Goal: Task Accomplishment & Management: Use online tool/utility

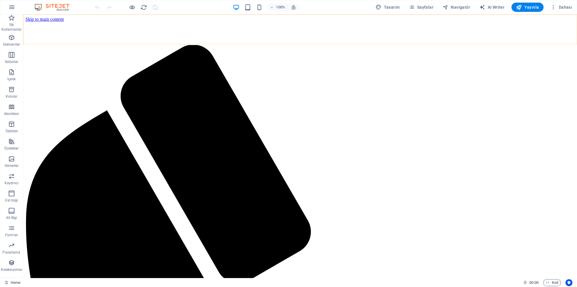
scroll to position [1580, 0]
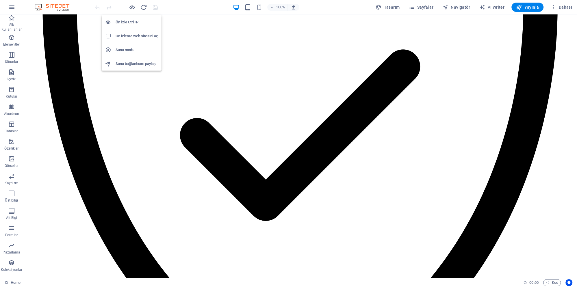
click at [132, 38] on h6 "Ön izleme web sitesini aç" at bounding box center [137, 36] width 42 height 7
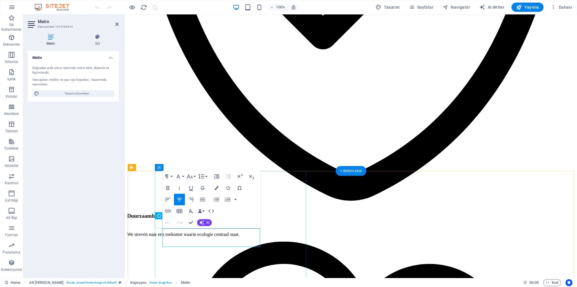
scroll to position [1539, 0]
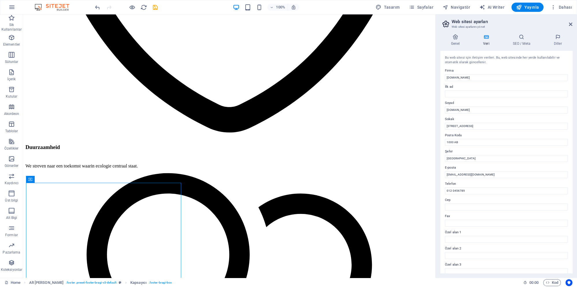
scroll to position [1526, 0]
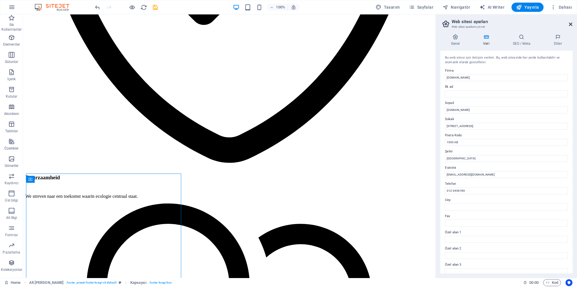
click at [572, 25] on icon at bounding box center [570, 24] width 3 height 5
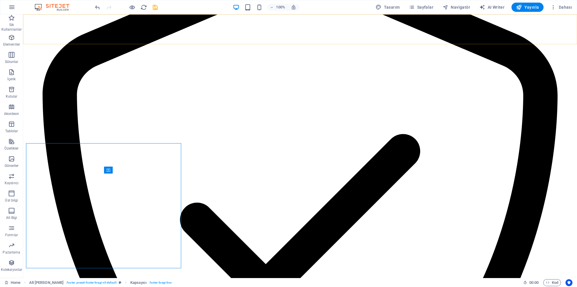
scroll to position [1556, 0]
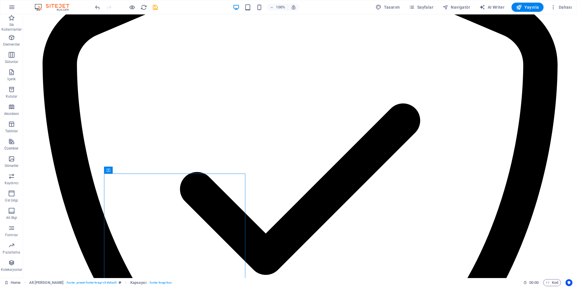
click at [160, 7] on div "100% Tasarım Sayfalar Navigatör AI Writer Yayınla Dahası" at bounding box center [334, 7] width 480 height 9
click at [155, 9] on icon "save" at bounding box center [155, 7] width 7 height 7
checkbox input "false"
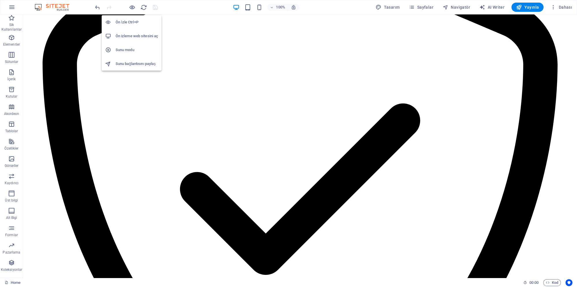
click at [134, 37] on h6 "Ön izleme web sitesini aç" at bounding box center [137, 36] width 42 height 7
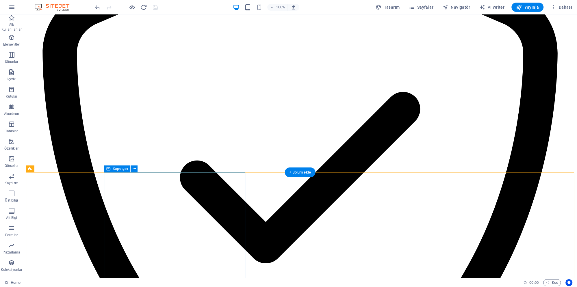
scroll to position [1580, 0]
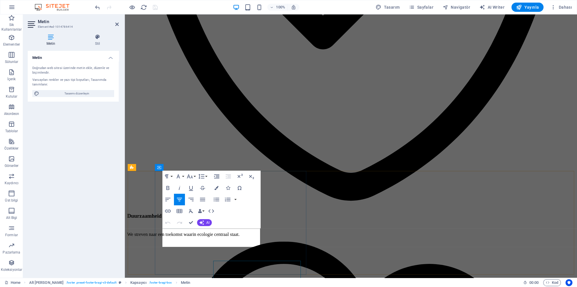
scroll to position [1539, 0]
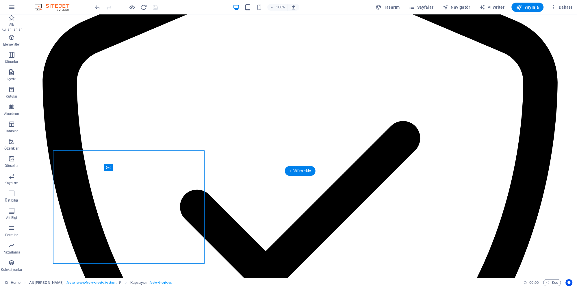
scroll to position [1559, 0]
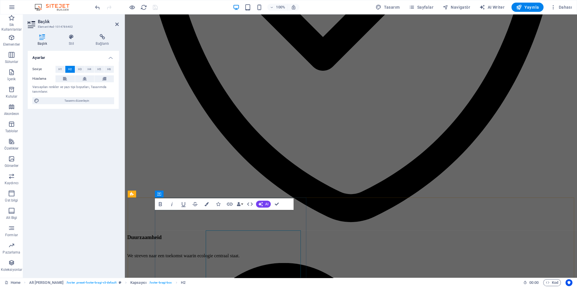
scroll to position [1512, 0]
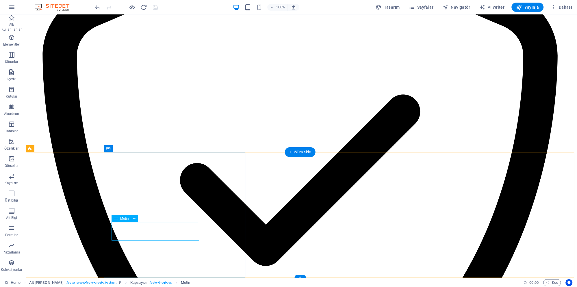
scroll to position [1580, 0]
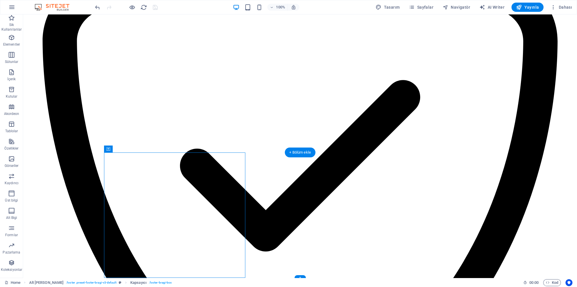
scroll to position [1580, 0]
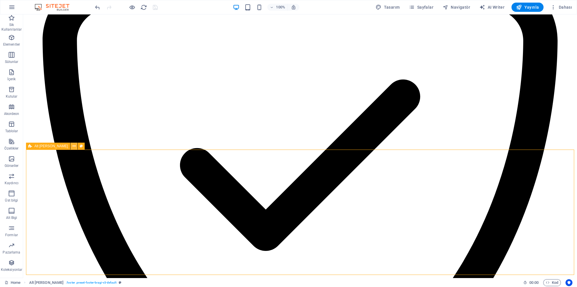
click at [72, 147] on icon at bounding box center [73, 146] width 3 height 6
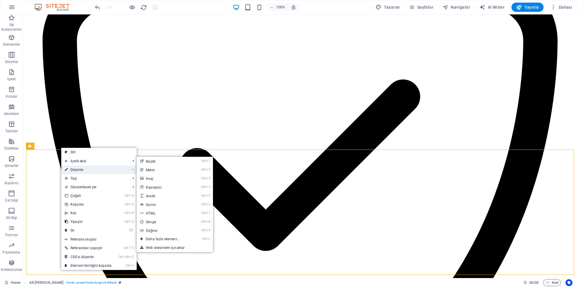
click at [82, 170] on link "⏎ Düzenle" at bounding box center [88, 169] width 54 height 9
select select "footer"
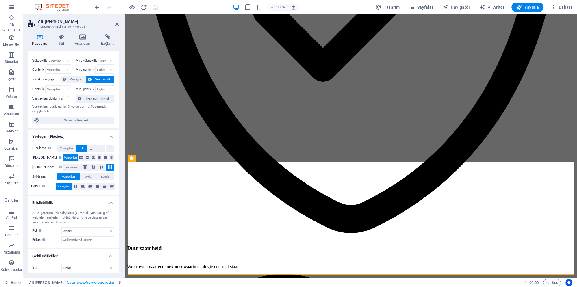
scroll to position [11, 0]
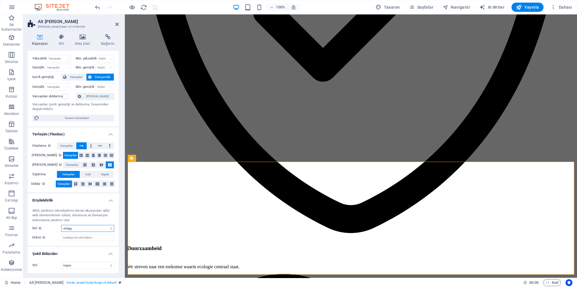
click at [88, 228] on select "Hiçbiri Alert Alt Bigi Article Banner Comment Complementary Dialog Marquee Pres…" at bounding box center [87, 228] width 53 height 7
click at [61, 262] on select "Hiçbiri Üçgen Kare Çapraz Çokgen 1 Çokgen 2 Zikzak Çoklu Zikzaklar Dalgalar Çok…" at bounding box center [87, 265] width 53 height 7
click at [174, 158] on icon at bounding box center [175, 158] width 3 height 6
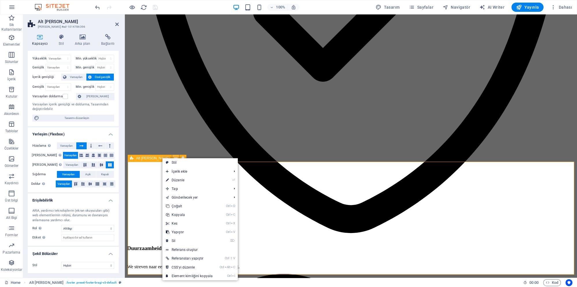
click at [174, 158] on icon at bounding box center [175, 158] width 3 height 6
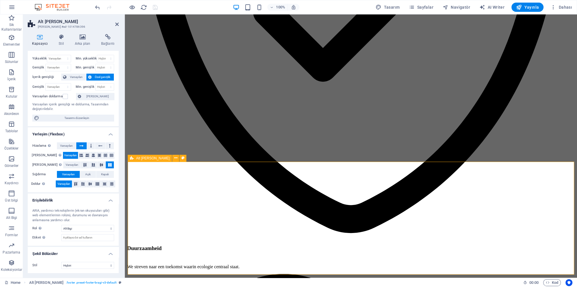
click at [181, 160] on icon at bounding box center [182, 158] width 3 height 6
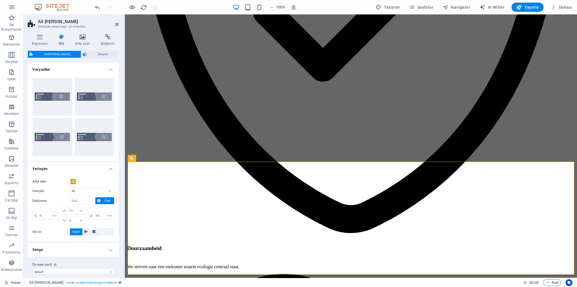
scroll to position [6, 0]
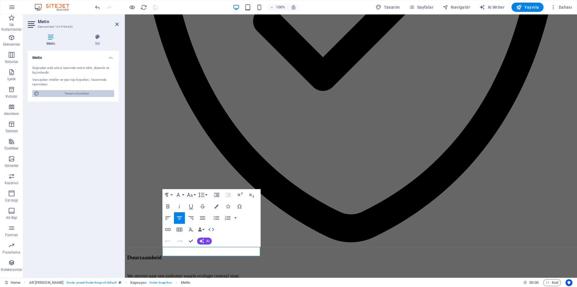
click at [92, 94] on span "Tasarımı düzenleyin" at bounding box center [76, 93] width 71 height 7
select select "rem"
select select "600"
select select "px"
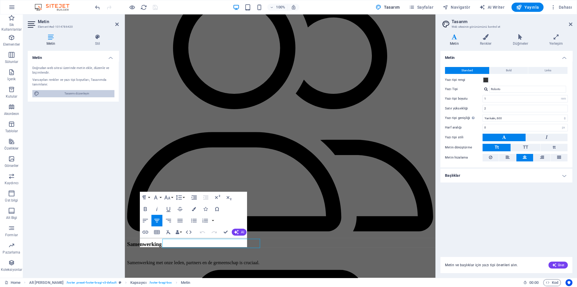
scroll to position [1556, 0]
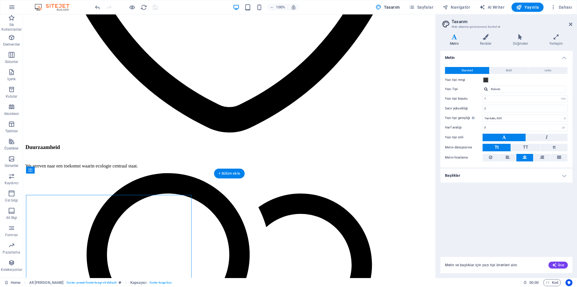
scroll to position [1526, 0]
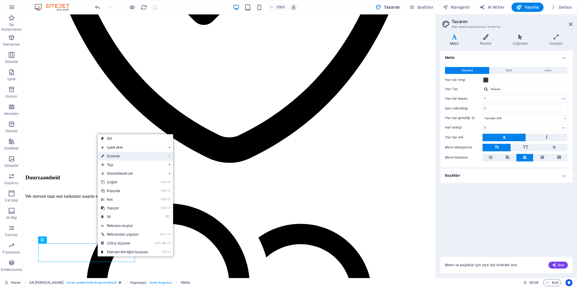
click at [135, 158] on link "⏎ Düzenle" at bounding box center [125, 156] width 54 height 9
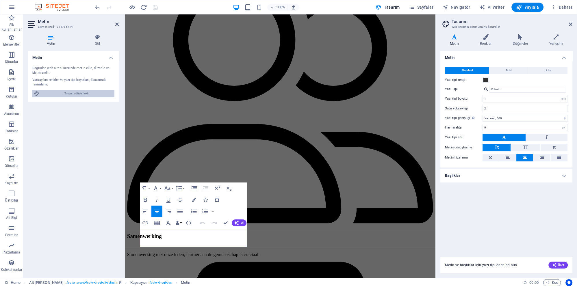
click at [83, 94] on span "Tasarımı düzenleyin" at bounding box center [76, 93] width 71 height 7
click at [501, 251] on div "Metin ve başlıklar için yazı tipi önerileri alın. Üret" at bounding box center [506, 261] width 132 height 23
click at [522, 43] on h4 "Düğmeler" at bounding box center [521, 40] width 36 height 12
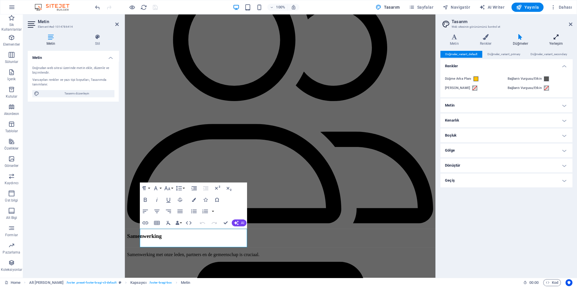
click at [551, 39] on icon at bounding box center [555, 37] width 33 height 6
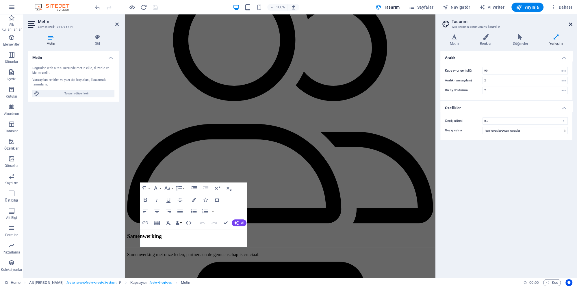
click at [570, 25] on icon at bounding box center [570, 24] width 3 height 5
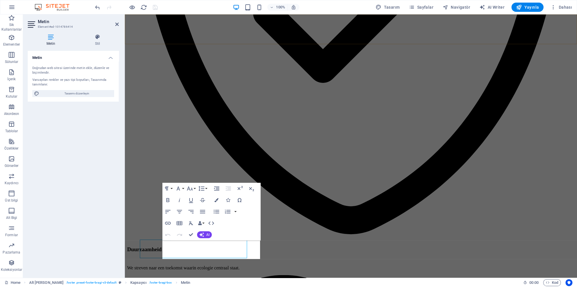
scroll to position [1527, 0]
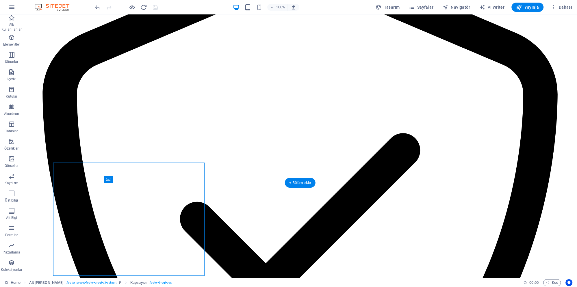
scroll to position [1547, 0]
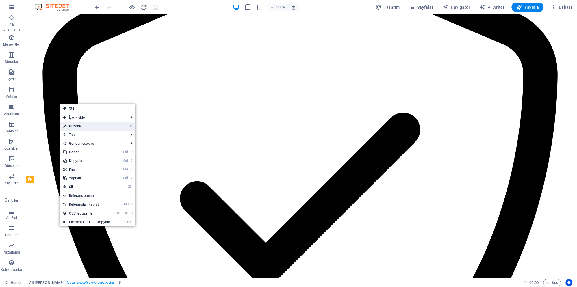
click at [86, 127] on link "⏎ Düzenle" at bounding box center [87, 126] width 54 height 9
select select "%"
select select "rem"
select select "px"
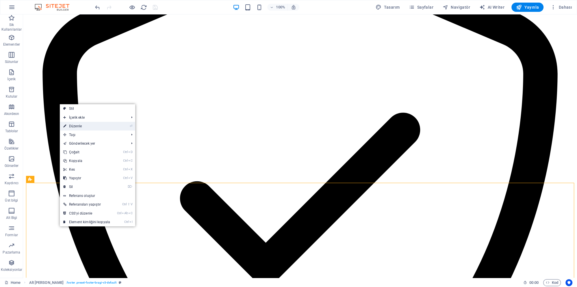
select select "rem"
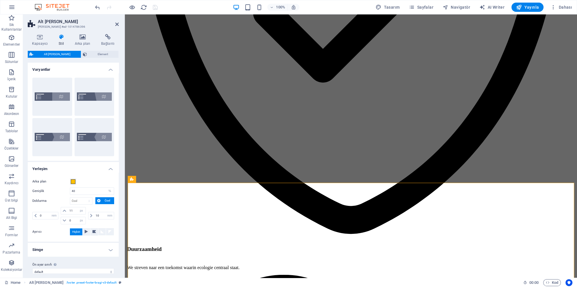
scroll to position [1527, 0]
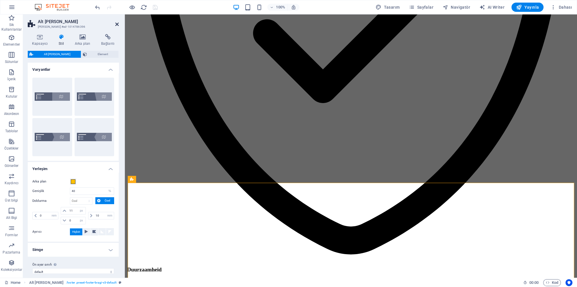
click at [118, 25] on icon at bounding box center [116, 24] width 3 height 5
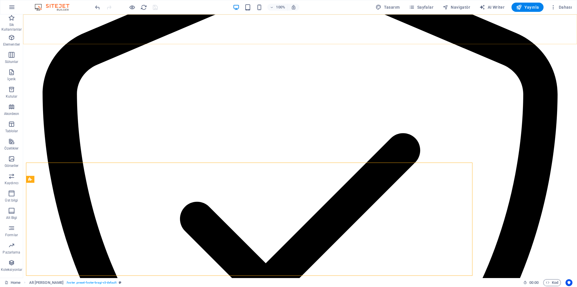
scroll to position [1547, 0]
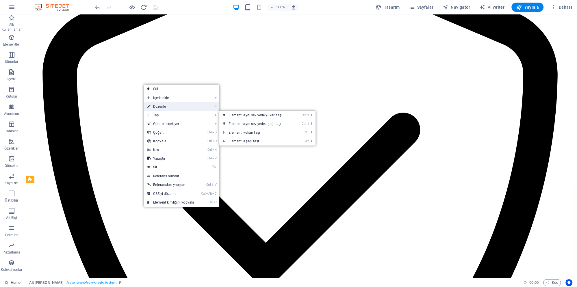
click at [175, 106] on link "⏎ Düzenle" at bounding box center [171, 106] width 54 height 9
select select "%"
select select "rem"
select select "px"
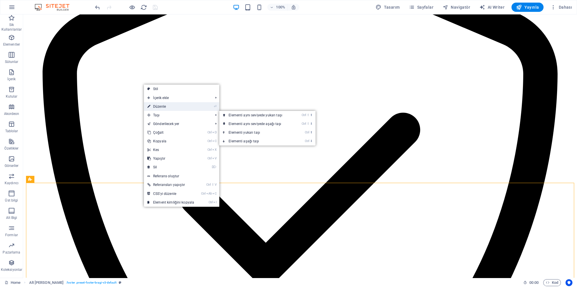
select select "rem"
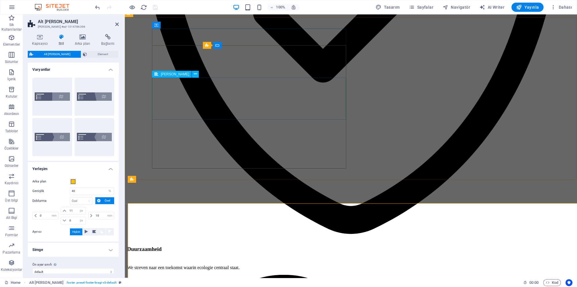
scroll to position [1527, 0]
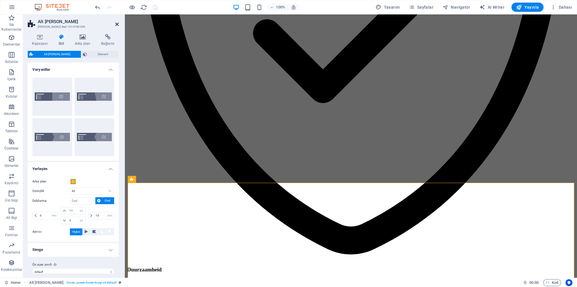
click at [117, 24] on icon at bounding box center [116, 24] width 3 height 5
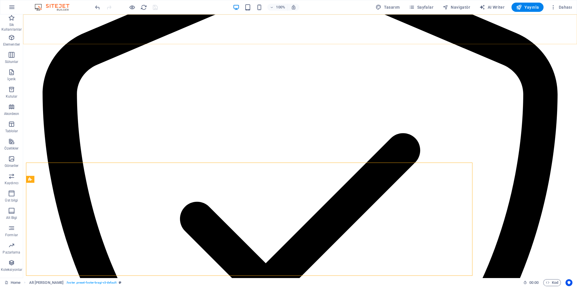
scroll to position [1547, 0]
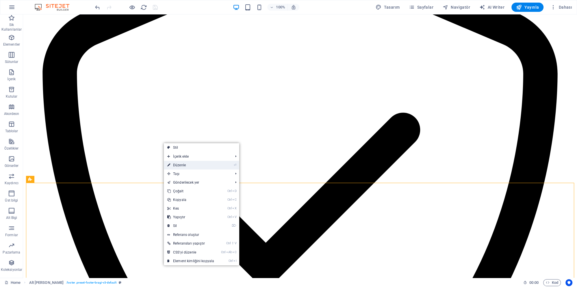
click at [214, 164] on link "⏎ Düzenle" at bounding box center [191, 165] width 54 height 9
select select "%"
select select "rem"
select select "px"
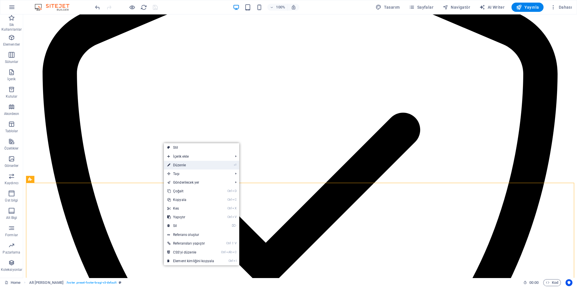
select select "rem"
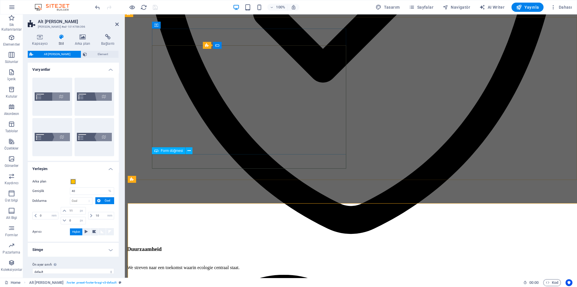
scroll to position [1527, 0]
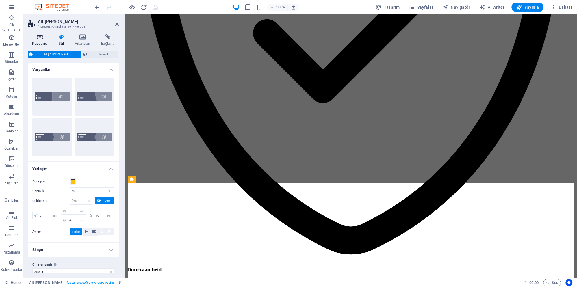
click at [43, 40] on h4 "Kapsayıcı" at bounding box center [41, 40] width 27 height 12
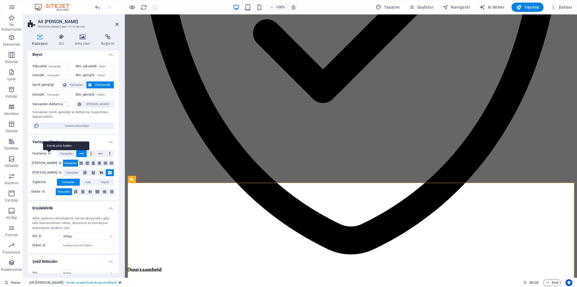
scroll to position [0, 0]
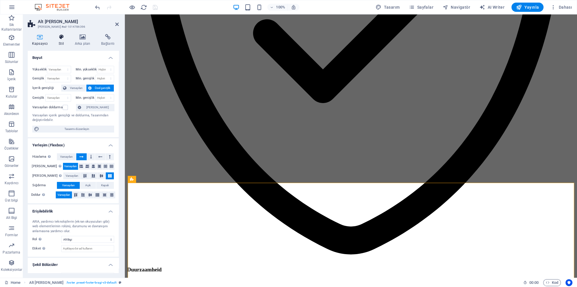
click at [65, 38] on icon at bounding box center [61, 37] width 14 height 6
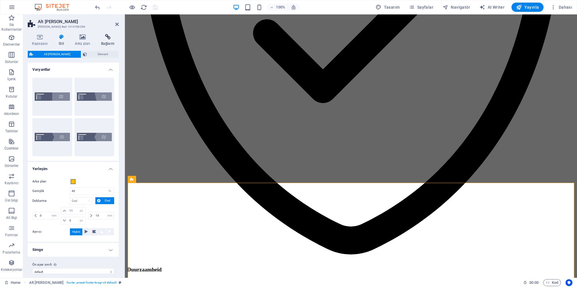
click at [107, 40] on h4 "Bağlantı" at bounding box center [108, 40] width 22 height 12
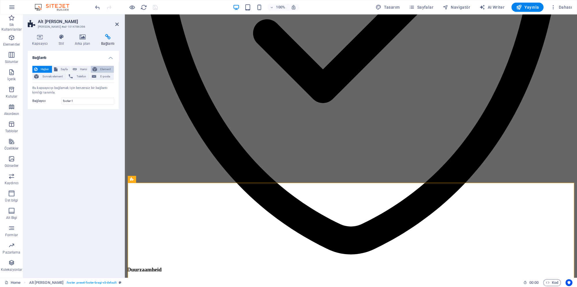
click at [100, 70] on span "Element" at bounding box center [106, 69] width 14 height 7
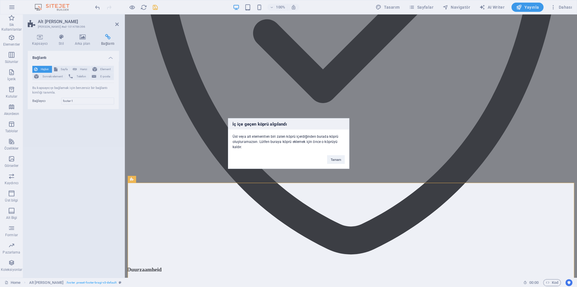
click at [334, 155] on div "Tamam" at bounding box center [336, 157] width 26 height 15
click at [337, 158] on button "Tamam" at bounding box center [335, 159] width 17 height 9
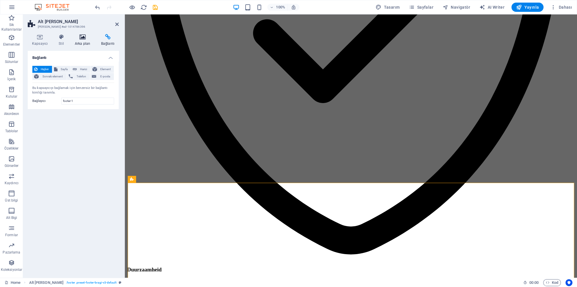
click at [90, 41] on h4 "Arka plan" at bounding box center [83, 40] width 26 height 12
click at [103, 71] on span "Element" at bounding box center [104, 69] width 16 height 7
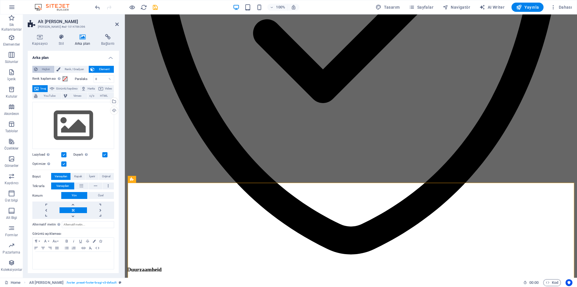
click at [42, 70] on span "Hiçbiri" at bounding box center [45, 69] width 13 height 7
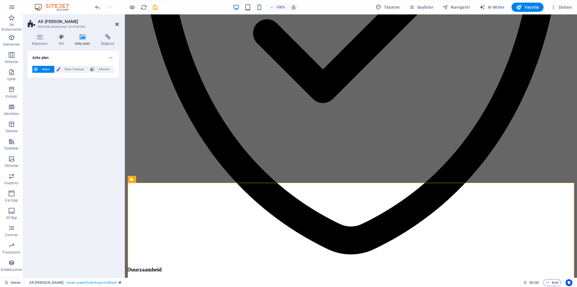
click at [118, 23] on icon at bounding box center [116, 24] width 3 height 5
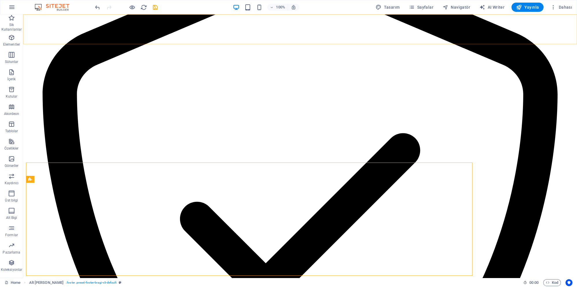
scroll to position [1547, 0]
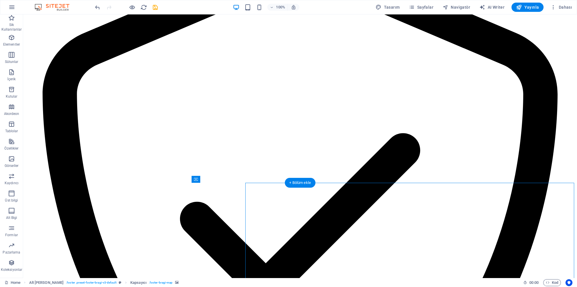
select select "px"
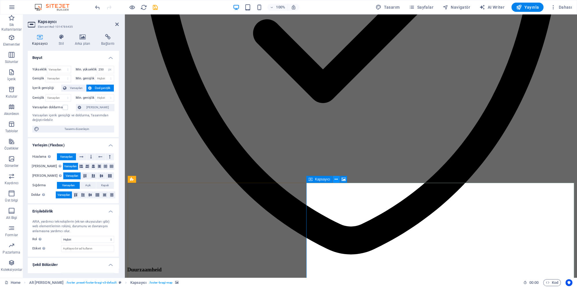
click at [336, 180] on icon at bounding box center [335, 179] width 3 height 6
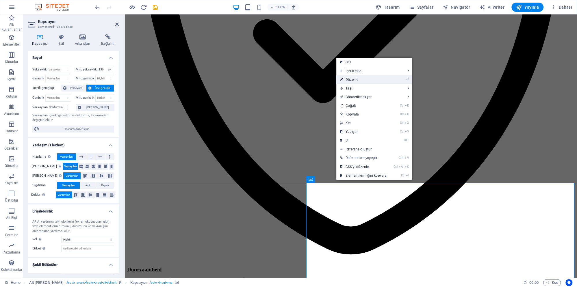
click at [355, 80] on link "⏎ Düzenle" at bounding box center [363, 79] width 54 height 9
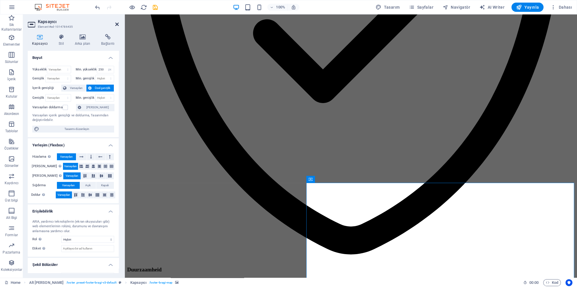
drag, startPoint x: 118, startPoint y: 24, endPoint x: 97, endPoint y: 7, distance: 27.2
click at [118, 24] on icon at bounding box center [116, 24] width 3 height 5
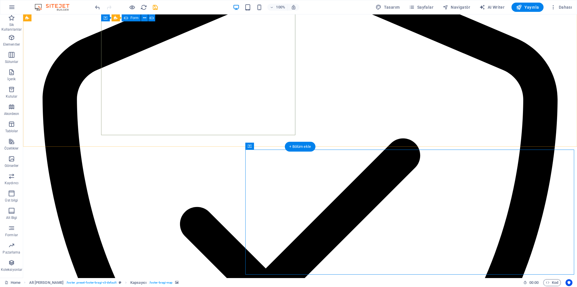
scroll to position [1518, 0]
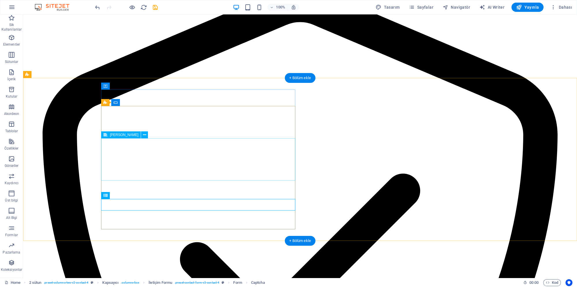
scroll to position [1455, 0]
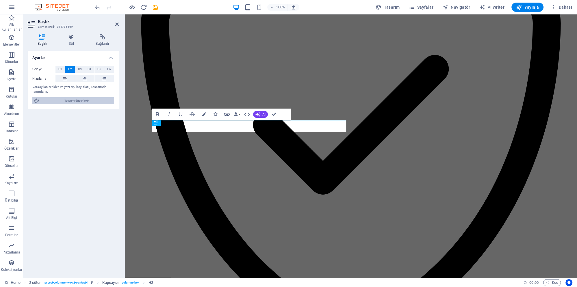
click at [79, 101] on span "Tasarımı düzenleyin" at bounding box center [76, 100] width 71 height 7
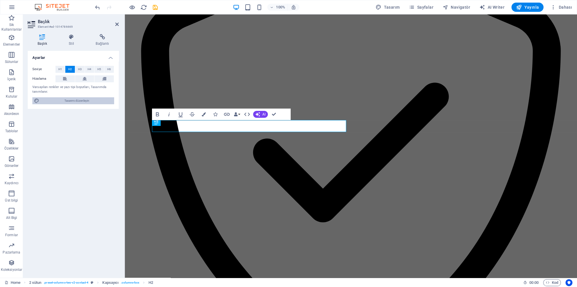
scroll to position [1515, 0]
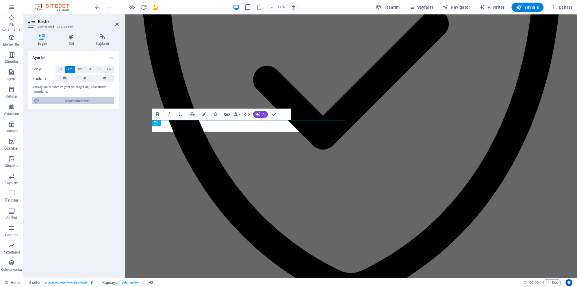
select select "rem"
select select "600"
select select "px"
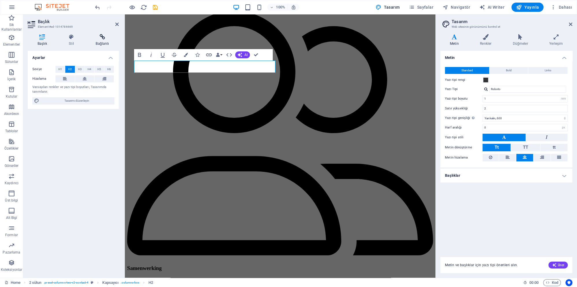
click at [97, 44] on h4 "Bağlantı" at bounding box center [102, 40] width 33 height 12
click at [98, 78] on span "E-posta" at bounding box center [105, 76] width 14 height 7
click at [86, 83] on input "E-posta" at bounding box center [87, 86] width 53 height 7
type input "firat0268@live.nl"
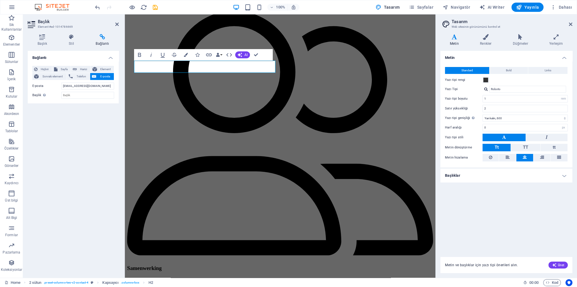
click at [80, 117] on div "Bağlantı Hiçbiri Sayfa Harici Element Sonraki element Telefon E-posta Sayfa Hom…" at bounding box center [73, 162] width 91 height 222
click at [95, 91] on div "Hiçbiri Sayfa Harici Element Sonraki element Telefon E-posta Sayfa Home Subpage…" at bounding box center [73, 82] width 82 height 33
click at [80, 79] on span "Telefon" at bounding box center [82, 76] width 14 height 7
click at [79, 87] on input "Telefon" at bounding box center [87, 86] width 53 height 7
type input "0617067264"
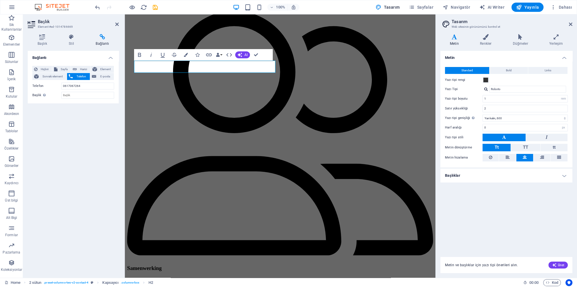
click at [85, 121] on div "Bağlantı Hiçbiri Sayfa Harici Element Sonraki element Telefon E-posta Sayfa Hom…" at bounding box center [73, 162] width 91 height 222
click at [101, 79] on span "E-posta" at bounding box center [105, 76] width 14 height 7
drag, startPoint x: 95, startPoint y: 110, endPoint x: 92, endPoint y: 118, distance: 8.2
click at [96, 111] on div "Bağlantı Hiçbiri Sayfa Harici Element Sonraki element Telefon E-posta Sayfa Hom…" at bounding box center [73, 162] width 91 height 222
click at [91, 117] on div "Bağlantı Hiçbiri Sayfa Harici Element Sonraki element Telefon E-posta Sayfa Hom…" at bounding box center [73, 162] width 91 height 222
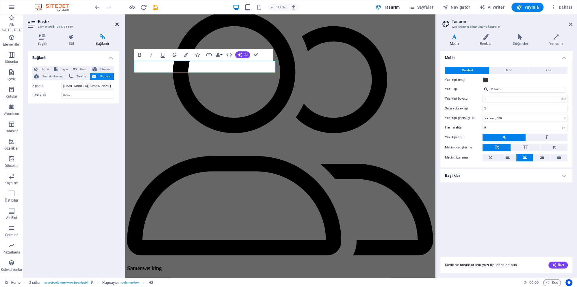
click at [117, 25] on icon at bounding box center [116, 24] width 3 height 5
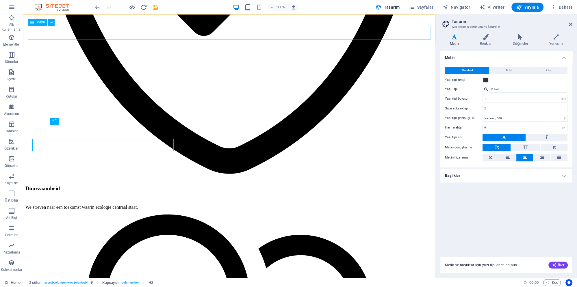
scroll to position [1427, 0]
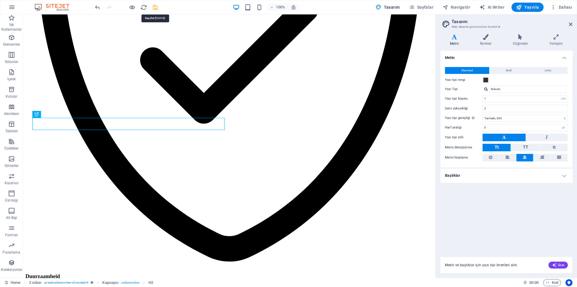
click at [154, 7] on icon "save" at bounding box center [155, 7] width 7 height 7
checkbox input "false"
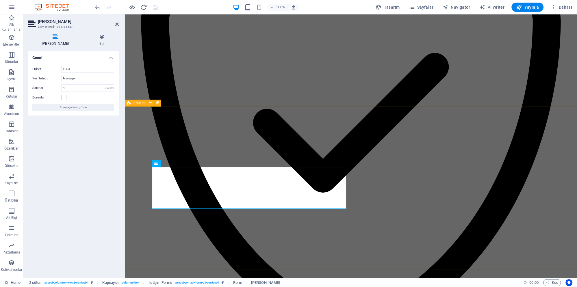
drag, startPoint x: 139, startPoint y: 211, endPoint x: 138, endPoint y: 214, distance: 3.3
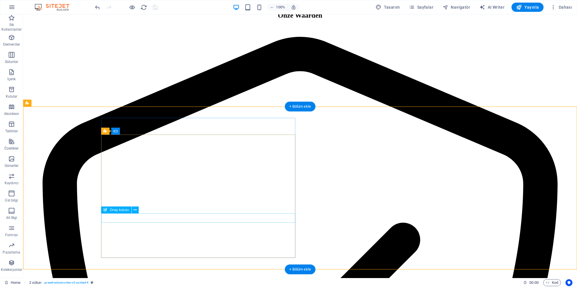
scroll to position [1458, 0]
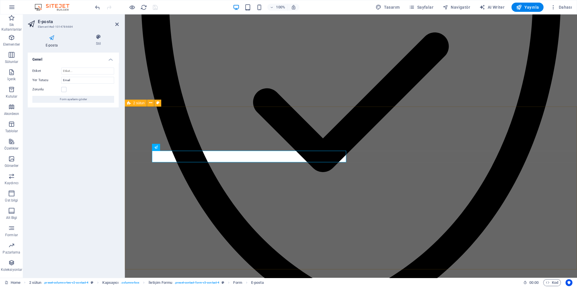
scroll to position [1437, 0]
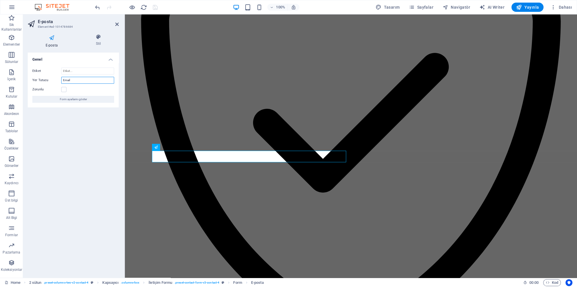
click at [82, 79] on input "Email" at bounding box center [87, 80] width 53 height 7
click at [80, 72] on input "Etiket" at bounding box center [87, 71] width 53 height 7
click at [88, 81] on input "Email" at bounding box center [87, 80] width 53 height 7
click at [88, 100] on button "Form ayarlarını göster" at bounding box center [73, 99] width 82 height 7
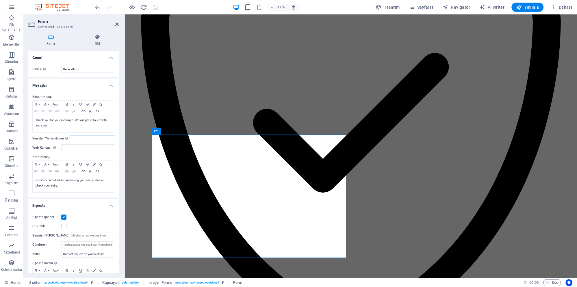
click at [84, 139] on input "Yeniden Yönlendirme Başarılı form gönderimi üzerine bir yeniden yönlendirme hed…" at bounding box center [92, 138] width 44 height 7
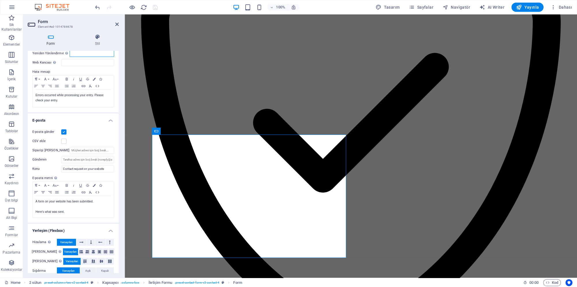
scroll to position [100, 0]
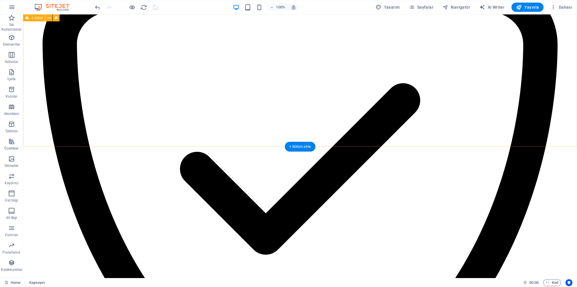
scroll to position [1580, 0]
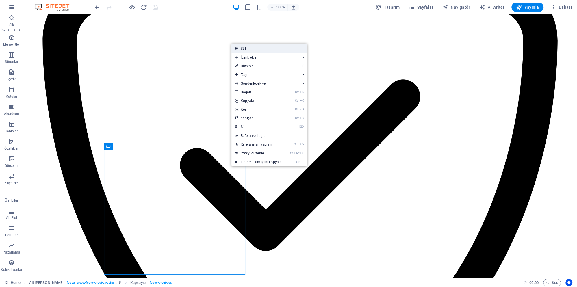
click at [253, 49] on link "Stil" at bounding box center [268, 48] width 75 height 9
select select "%"
select select "rem"
select select "px"
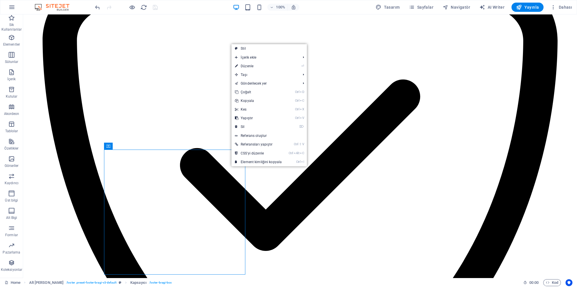
select select "rem"
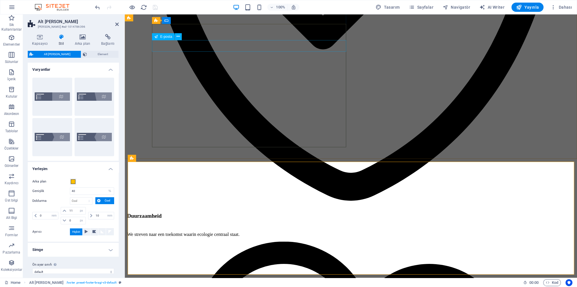
scroll to position [1548, 0]
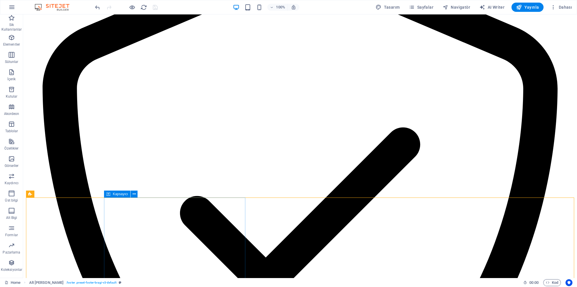
click at [140, 196] on div "Kapsayıcı" at bounding box center [122, 194] width 37 height 7
click at [46, 193] on span "Alt [PERSON_NAME]" at bounding box center [50, 193] width 33 height 3
click at [47, 193] on span "Alt [PERSON_NAME]" at bounding box center [50, 193] width 33 height 3
select select "%"
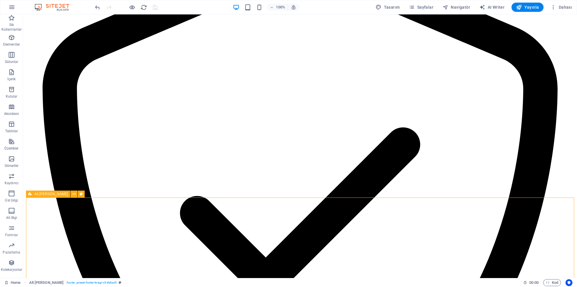
select select "rem"
select select "px"
select select "rem"
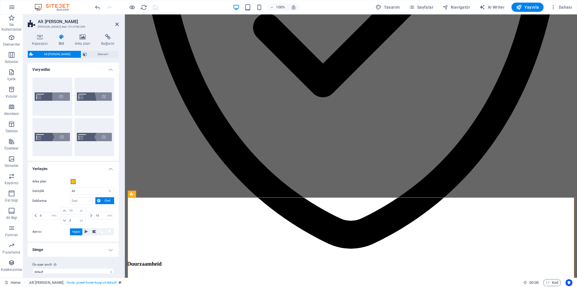
scroll to position [1512, 0]
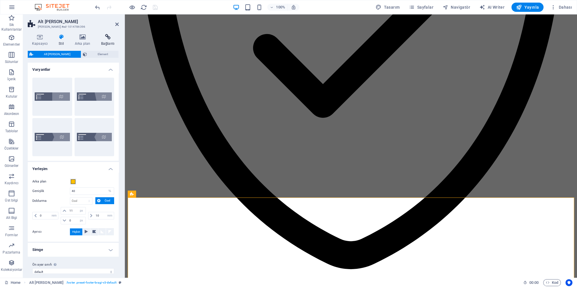
click at [107, 43] on h4 "Bağlantı" at bounding box center [108, 40] width 22 height 12
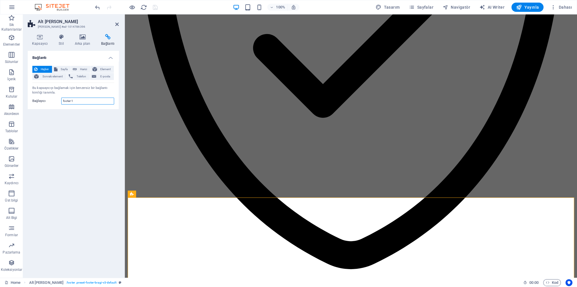
drag, startPoint x: 90, startPoint y: 99, endPoint x: 51, endPoint y: 101, distance: 39.0
click at [61, 101] on input "footer-1" at bounding box center [87, 101] width 53 height 7
click at [554, 9] on icon "button" at bounding box center [553, 7] width 6 height 6
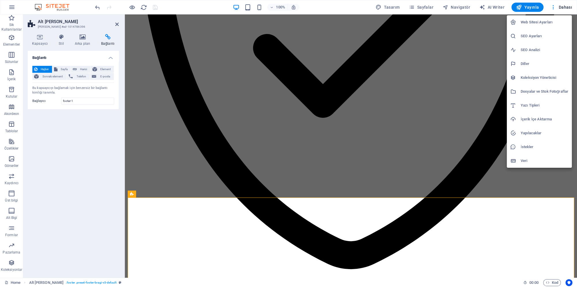
click at [425, 7] on div at bounding box center [288, 143] width 577 height 287
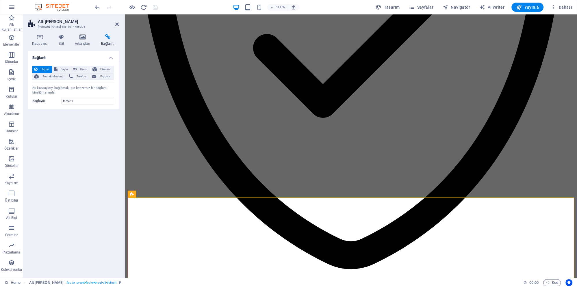
click at [420, 6] on span "Sayfalar" at bounding box center [421, 7] width 25 height 6
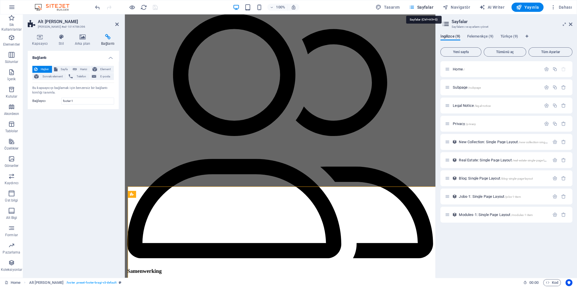
scroll to position [1532, 0]
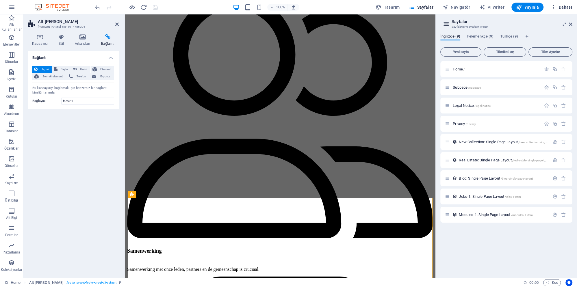
click at [555, 10] on icon "button" at bounding box center [553, 7] width 6 height 6
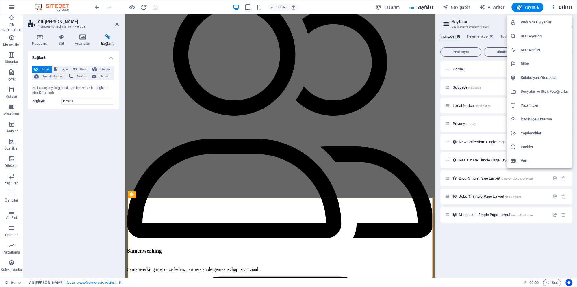
click at [535, 21] on h6 "Web Sitesi Ayarları" at bounding box center [544, 22] width 48 height 7
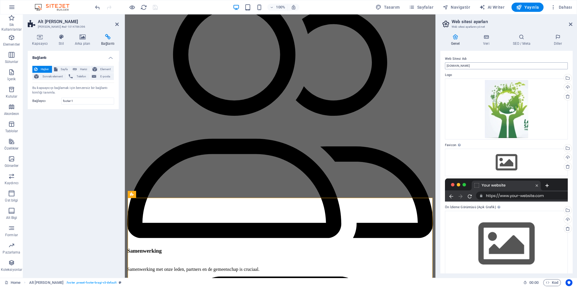
scroll to position [8, 0]
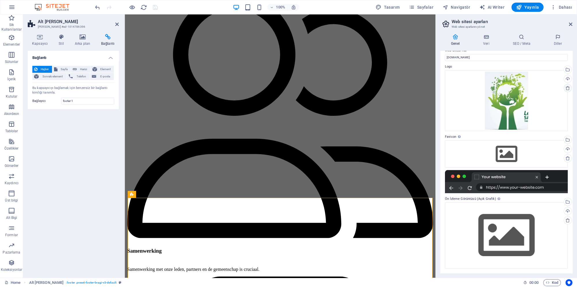
click at [567, 88] on icon at bounding box center [567, 88] width 5 height 5
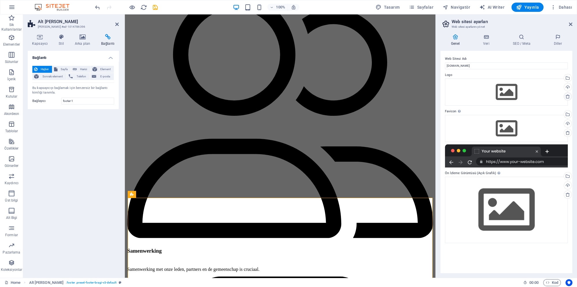
scroll to position [0, 0]
drag, startPoint x: 570, startPoint y: 24, endPoint x: 384, endPoint y: 13, distance: 186.9
click at [570, 24] on icon at bounding box center [570, 24] width 3 height 5
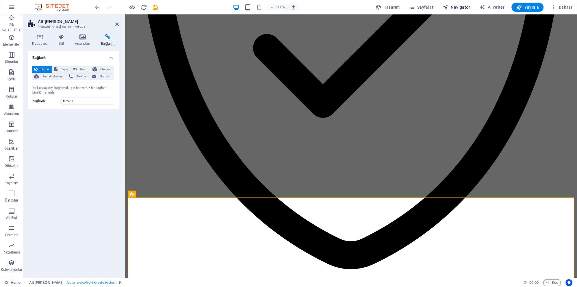
click at [458, 7] on span "Navigatör" at bounding box center [455, 7] width 27 height 6
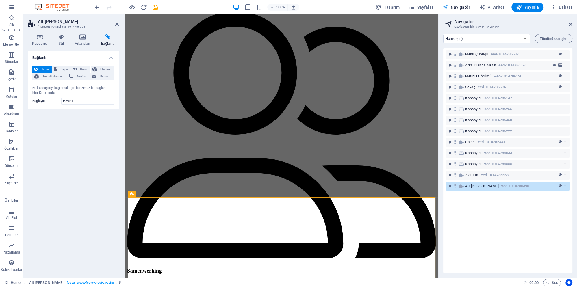
scroll to position [1525, 0]
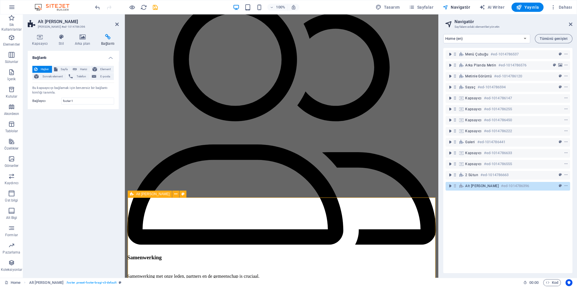
click at [455, 187] on icon at bounding box center [454, 185] width 5 height 5
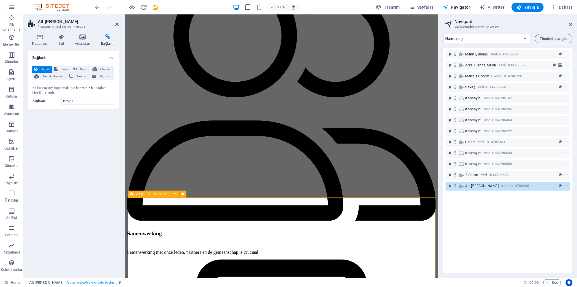
click at [455, 187] on icon at bounding box center [454, 185] width 5 height 5
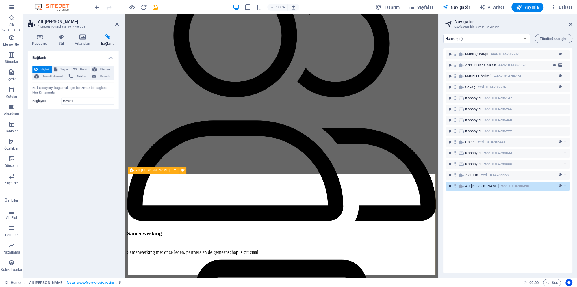
click at [452, 187] on icon "toggle-expand" at bounding box center [450, 186] width 6 height 6
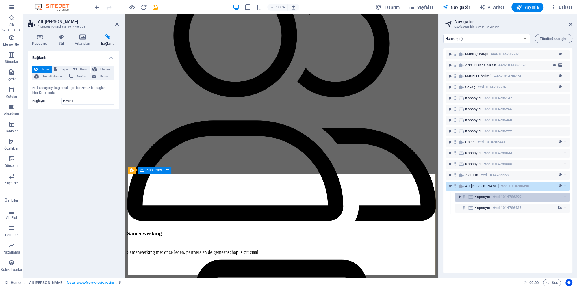
click at [459, 198] on icon "toggle-expand" at bounding box center [459, 197] width 6 height 6
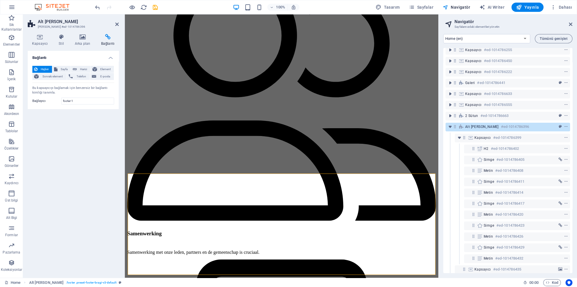
scroll to position [62, 0]
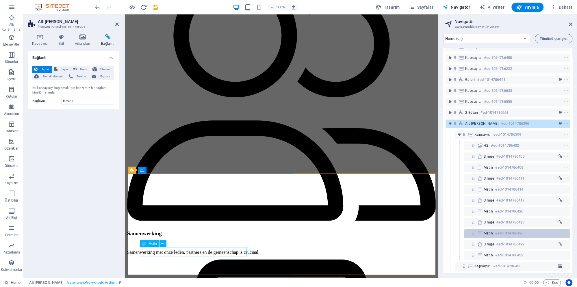
click at [499, 233] on h6 "#ed-1014786426" at bounding box center [509, 233] width 28 height 7
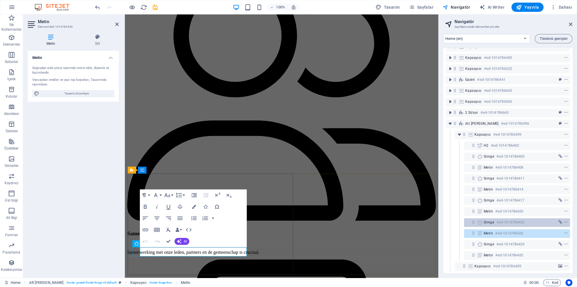
click at [499, 221] on h6 "#ed-1014786423" at bounding box center [510, 222] width 28 height 7
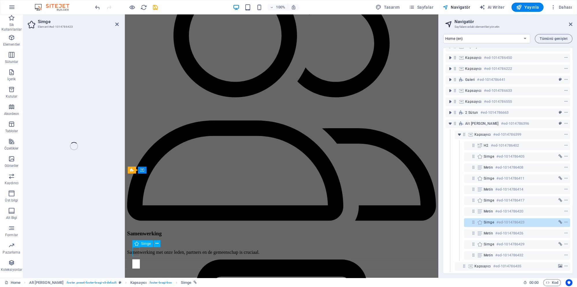
select select "xMidYMid"
select select "px"
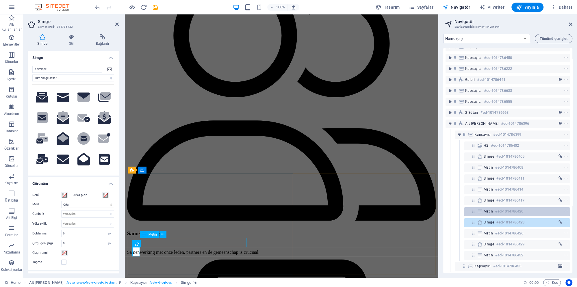
click at [495, 211] on h6 "#ed-1014786420" at bounding box center [509, 211] width 28 height 7
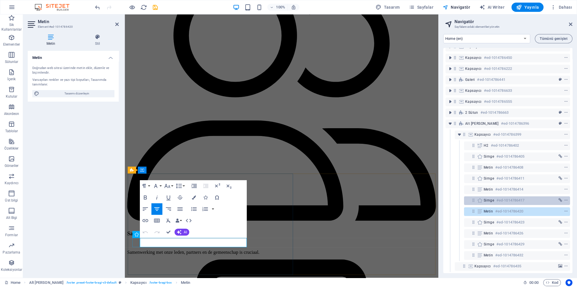
click at [494, 201] on div "Simge #ed-1014786417" at bounding box center [511, 200] width 57 height 7
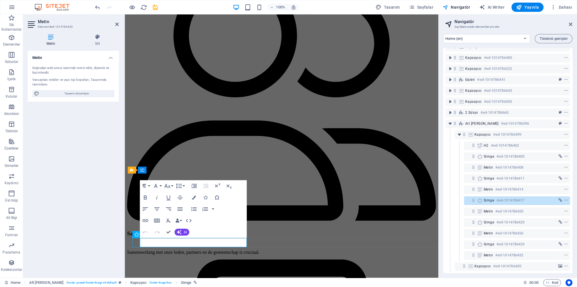
click at [494, 201] on div "Simge #ed-1014786417" at bounding box center [511, 200] width 57 height 7
select select "xMidYMid"
select select "px"
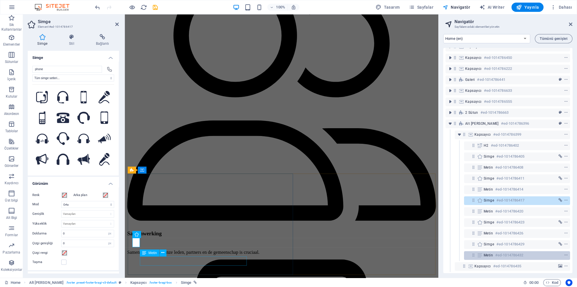
click at [493, 258] on div "Metin #ed-1014786432" at bounding box center [511, 255] width 57 height 7
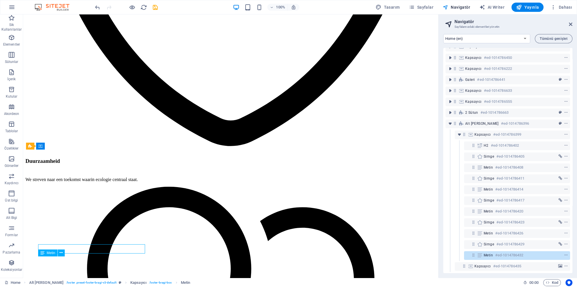
scroll to position [1552, 0]
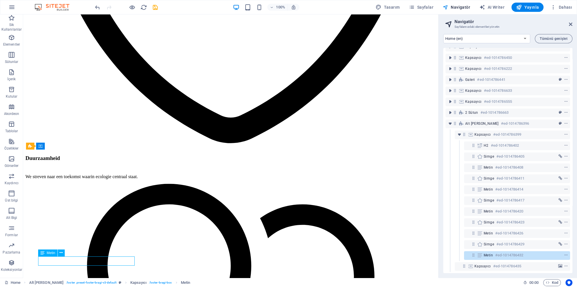
click at [492, 254] on span "Metin" at bounding box center [487, 255] width 9 height 5
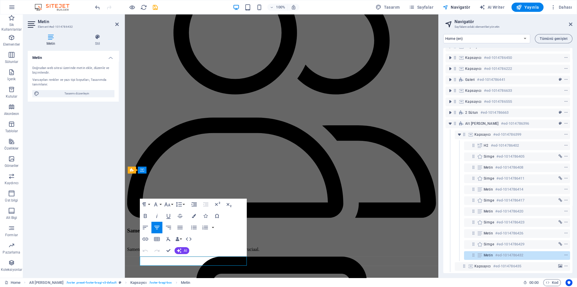
scroll to position [1549, 0]
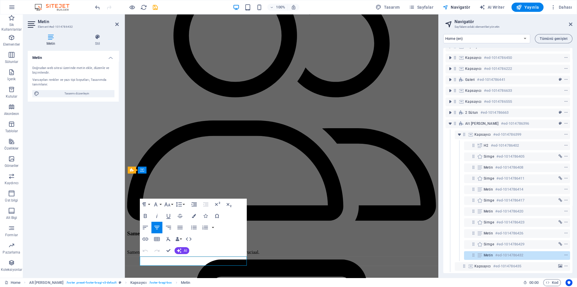
click at [492, 254] on span "Metin" at bounding box center [487, 255] width 9 height 5
click at [566, 254] on icon "context-menu" at bounding box center [566, 255] width 4 height 4
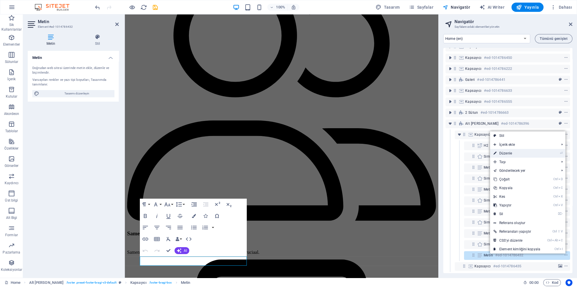
click at [509, 154] on link "⏎ Düzenle" at bounding box center [517, 153] width 54 height 9
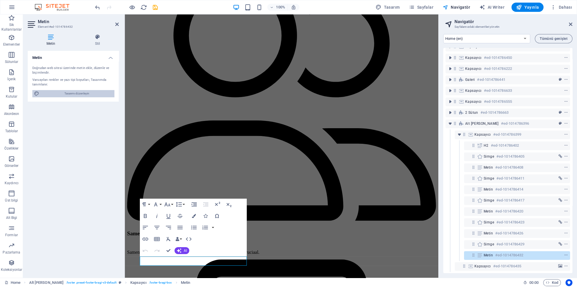
click at [82, 92] on span "Tasarımı düzenleyin" at bounding box center [76, 93] width 71 height 7
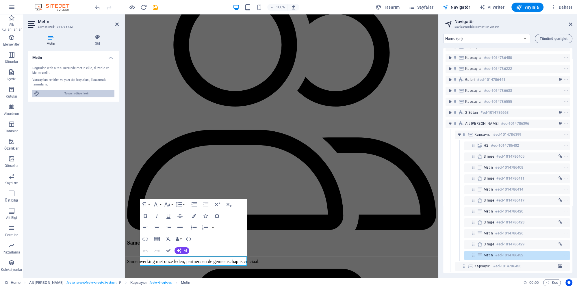
scroll to position [1556, 0]
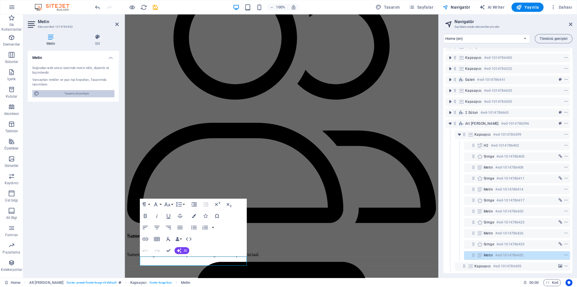
select select "rem"
select select "600"
select select "px"
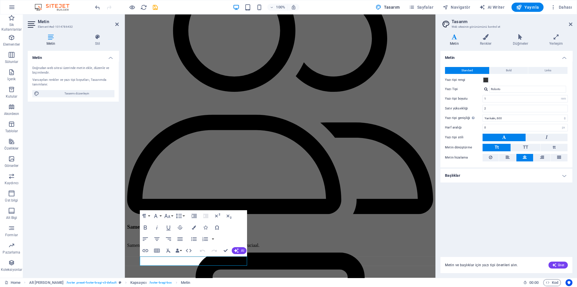
click at [464, 200] on div "Metin Standard Bold Links Yazı tipi rengi Yazı Tipi Roboto Yazı tipi boyutu 1 r…" at bounding box center [506, 150] width 132 height 199
click at [521, 40] on icon at bounding box center [520, 37] width 34 height 6
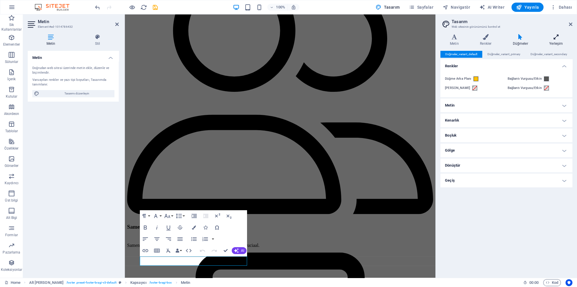
click at [549, 41] on h4 "Yerleşim" at bounding box center [555, 40] width 33 height 12
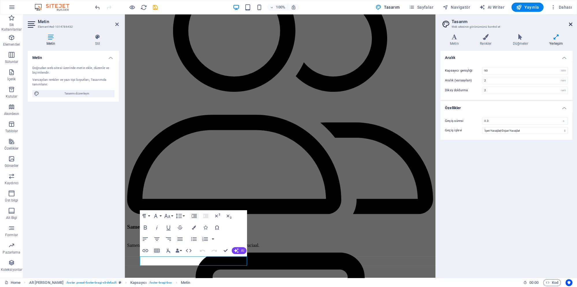
click at [570, 25] on icon at bounding box center [570, 24] width 3 height 5
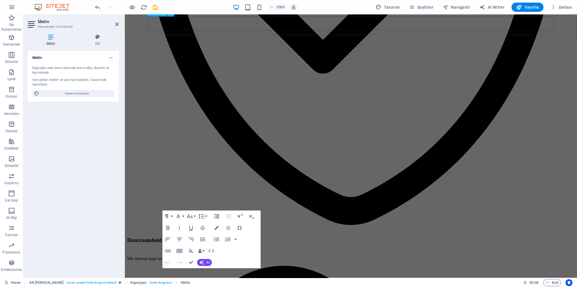
scroll to position [1536, 0]
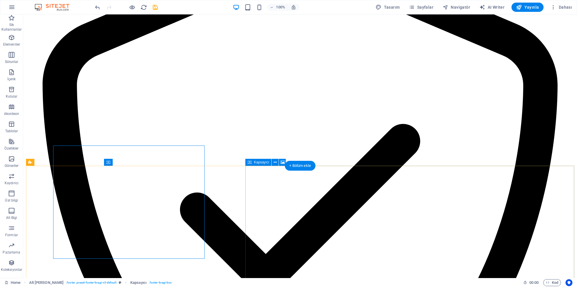
scroll to position [1580, 0]
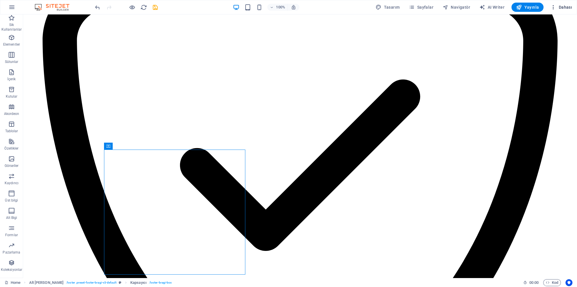
click at [554, 8] on icon "button" at bounding box center [553, 7] width 6 height 6
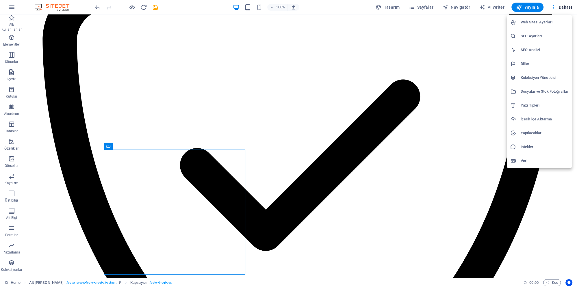
click at [530, 23] on h6 "Web Sitesi Ayarları" at bounding box center [544, 22] width 48 height 7
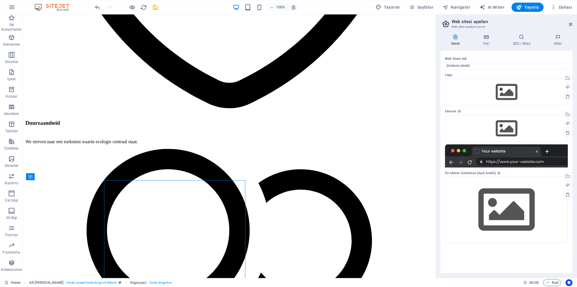
scroll to position [1550, 0]
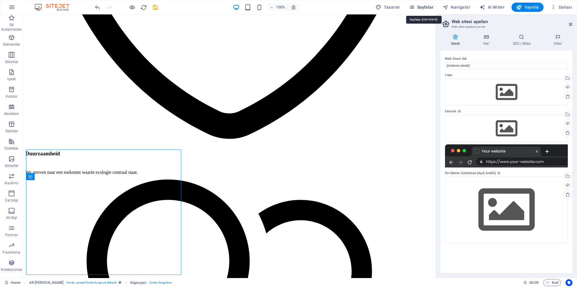
click at [433, 7] on span "Sayfalar" at bounding box center [421, 7] width 25 height 6
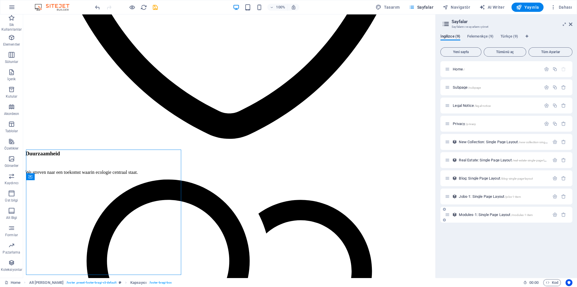
click at [447, 215] on icon at bounding box center [447, 214] width 5 height 5
click at [449, 218] on div "Modules-1: Single Page Layout /modules-1-item" at bounding box center [506, 215] width 132 height 16
click at [553, 215] on icon "button" at bounding box center [554, 214] width 5 height 5
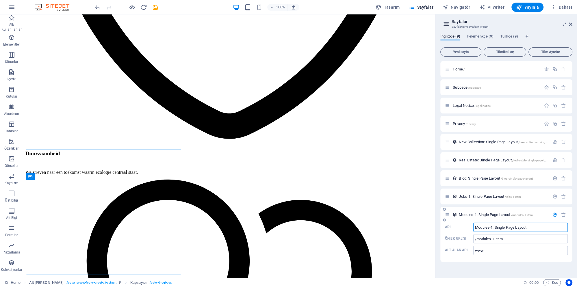
click at [555, 215] on icon "button" at bounding box center [554, 214] width 5 height 5
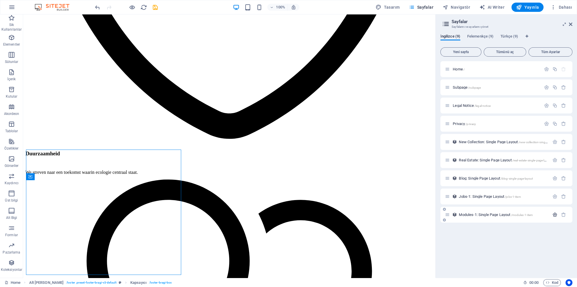
click at [555, 215] on icon "button" at bounding box center [554, 214] width 5 height 5
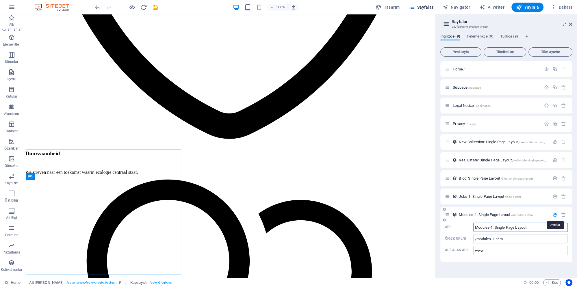
click at [554, 215] on icon "button" at bounding box center [554, 214] width 5 height 5
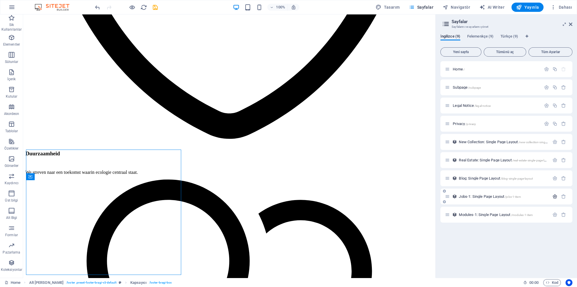
click at [553, 198] on icon "button" at bounding box center [554, 196] width 5 height 5
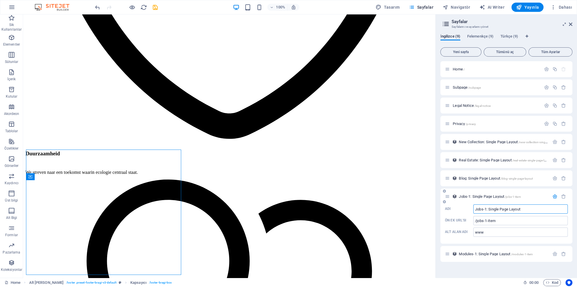
click at [553, 198] on icon "button" at bounding box center [554, 196] width 5 height 5
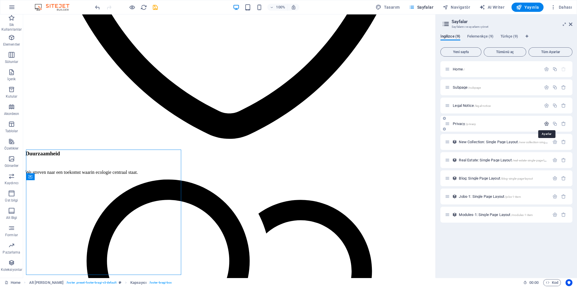
click at [548, 124] on icon "button" at bounding box center [546, 123] width 5 height 5
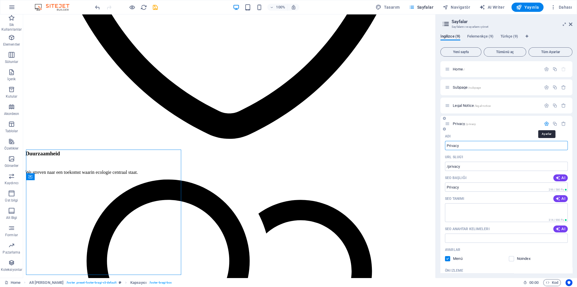
click at [547, 124] on icon "button" at bounding box center [546, 123] width 5 height 5
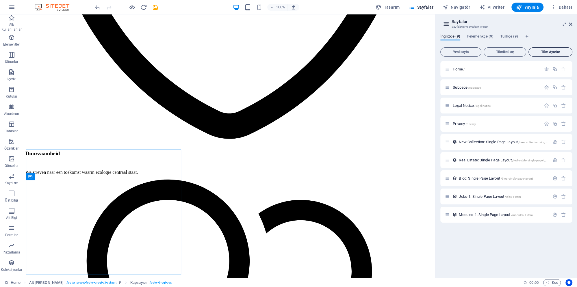
click at [560, 51] on span "Tüm Ayarlar" at bounding box center [550, 51] width 39 height 3
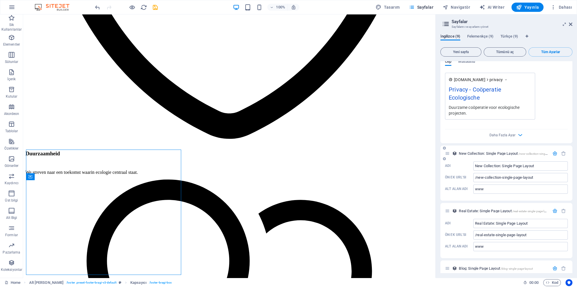
scroll to position [894, 0]
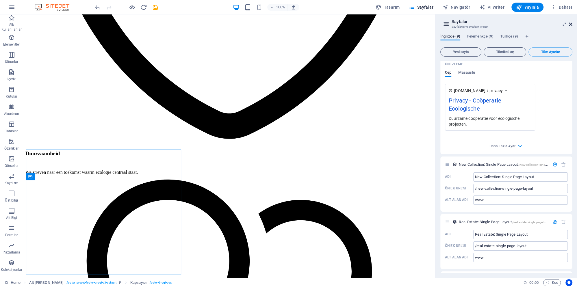
click at [571, 23] on icon at bounding box center [570, 24] width 3 height 5
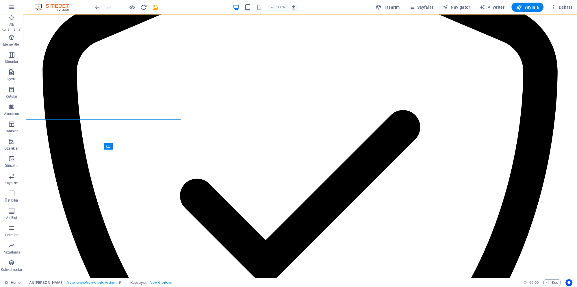
scroll to position [1580, 0]
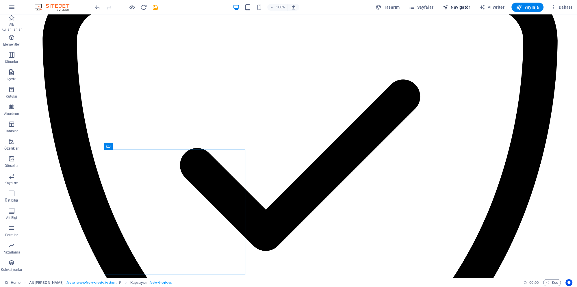
click at [457, 7] on span "Navigatör" at bounding box center [455, 7] width 27 height 6
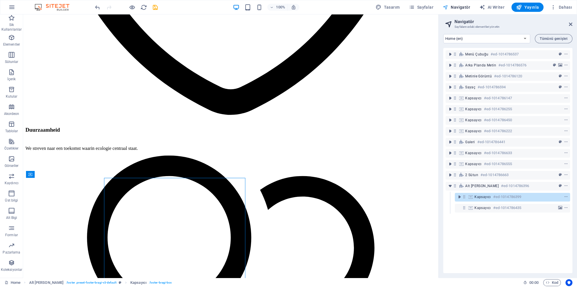
scroll to position [1552, 0]
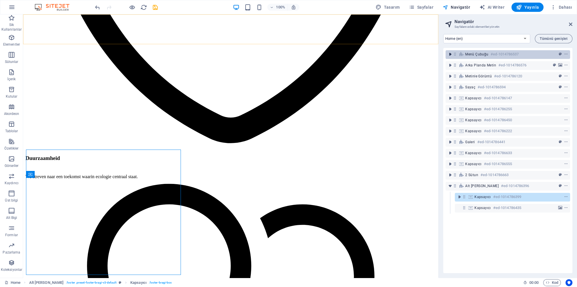
click at [450, 53] on icon "toggle-expand" at bounding box center [450, 54] width 6 height 6
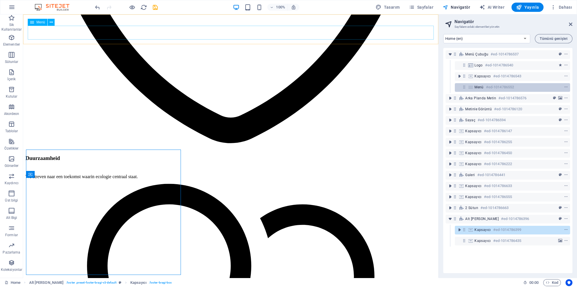
click at [471, 89] on icon at bounding box center [470, 87] width 6 height 5
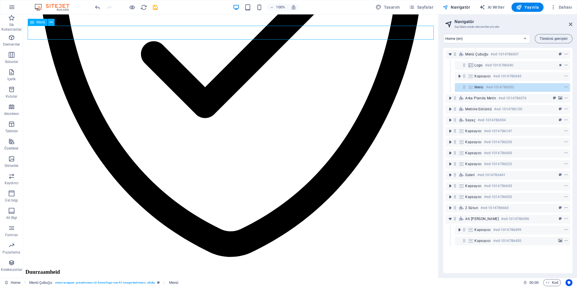
click at [471, 89] on icon at bounding box center [470, 87] width 6 height 5
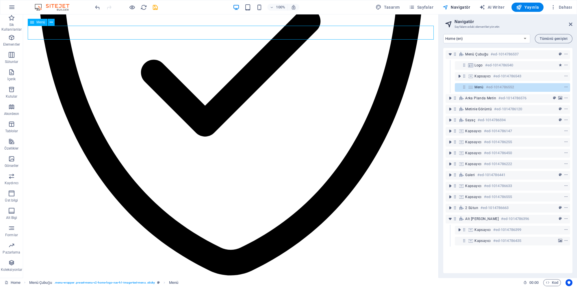
select select
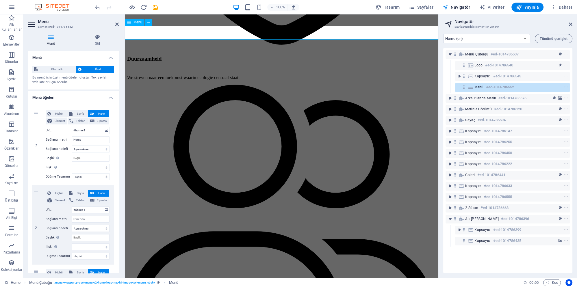
scroll to position [1403, 0]
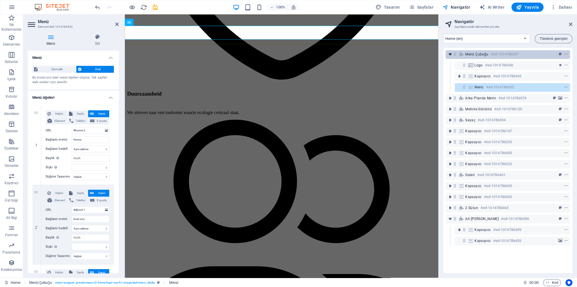
click at [448, 54] on icon "toggle-expand" at bounding box center [450, 54] width 6 height 6
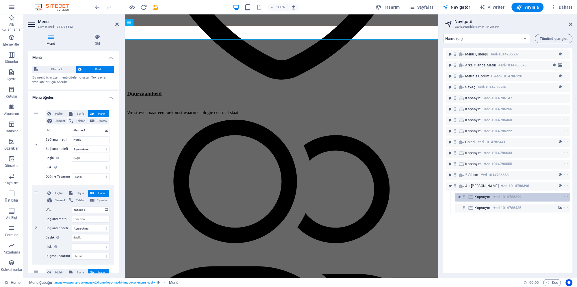
click at [567, 196] on icon "context-menu" at bounding box center [566, 197] width 4 height 4
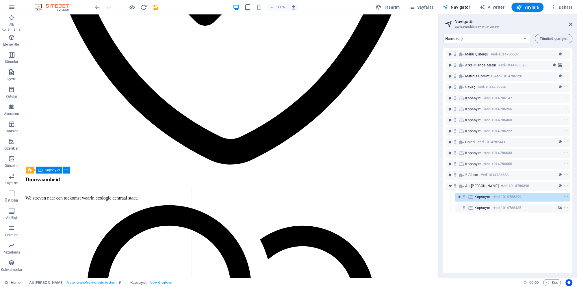
scroll to position [1528, 0]
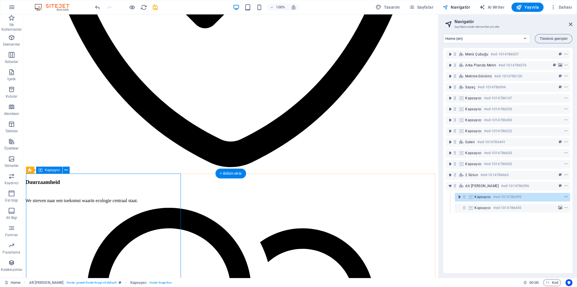
click at [567, 197] on icon "context-menu" at bounding box center [566, 197] width 4 height 4
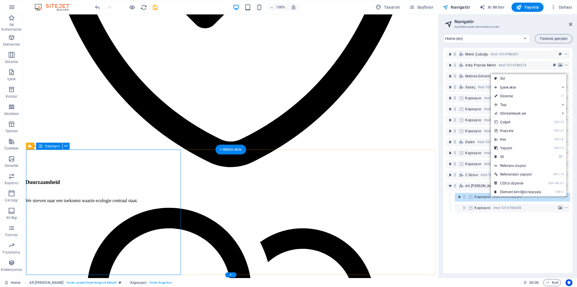
scroll to position [1552, 0]
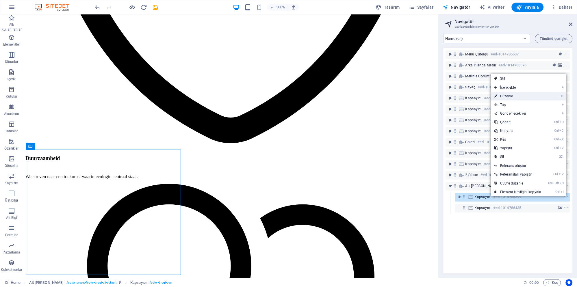
click at [510, 93] on link "⏎ Düzenle" at bounding box center [518, 96] width 54 height 9
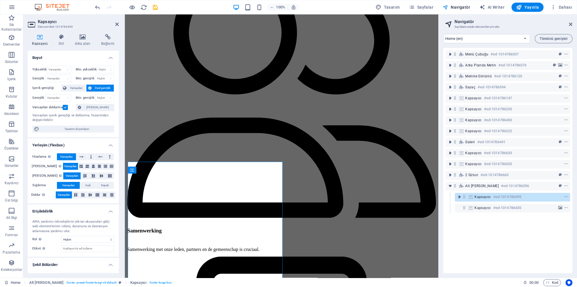
scroll to position [1549, 0]
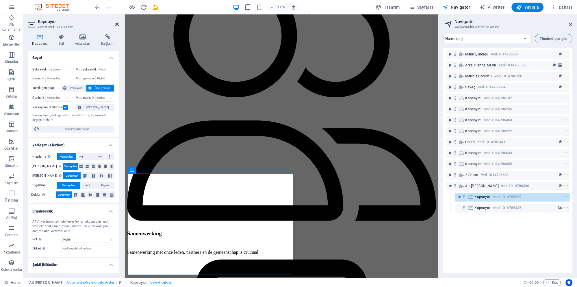
click at [117, 22] on icon at bounding box center [116, 24] width 3 height 5
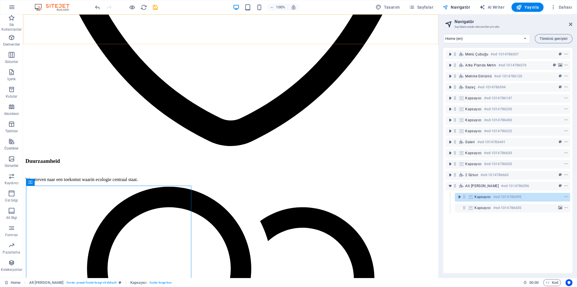
scroll to position [1528, 0]
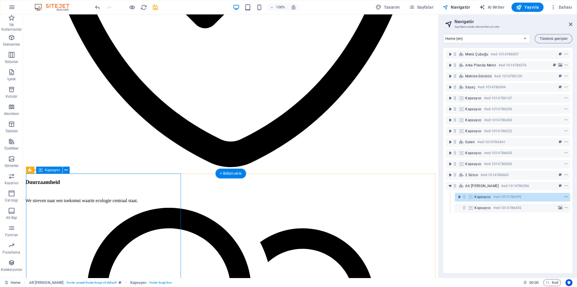
click at [565, 196] on icon "context-menu" at bounding box center [566, 197] width 4 height 4
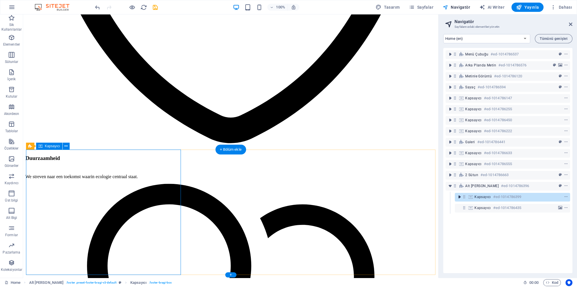
click at [457, 197] on icon "toggle-expand" at bounding box center [459, 197] width 6 height 6
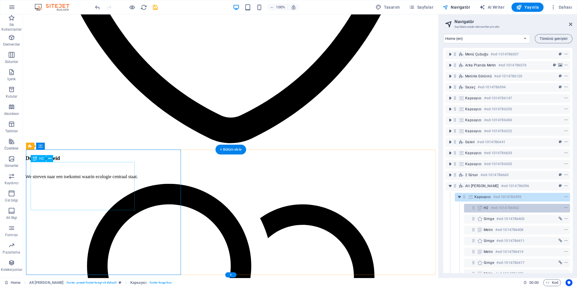
click at [498, 209] on h6 "#ed-1014786402" at bounding box center [505, 207] width 28 height 7
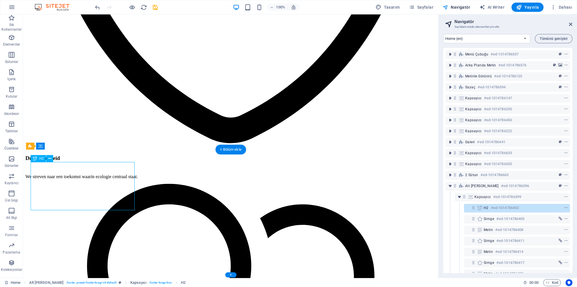
click at [498, 209] on h6 "#ed-1014786402" at bounding box center [505, 207] width 28 height 7
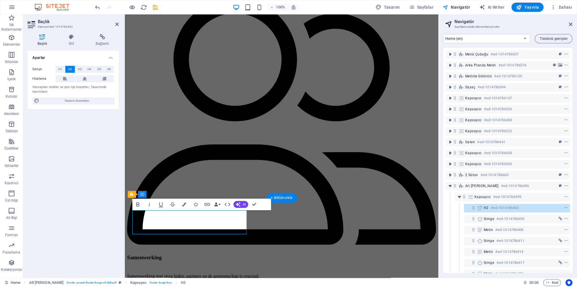
click at [498, 209] on h6 "#ed-1014786402" at bounding box center [505, 207] width 28 height 7
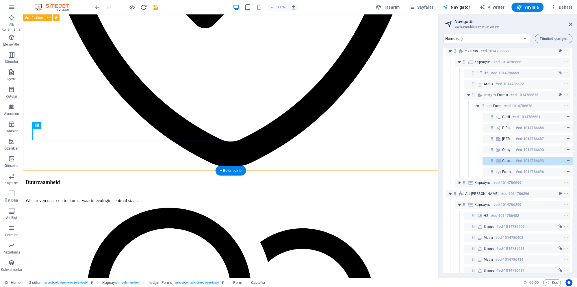
scroll to position [124, 0]
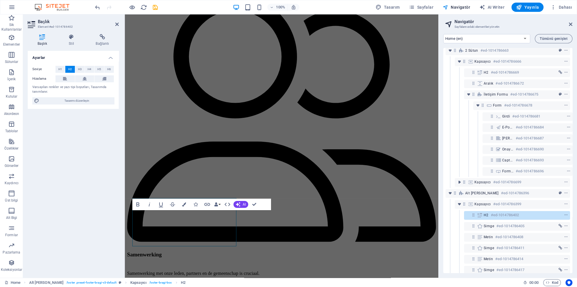
scroll to position [1525, 0]
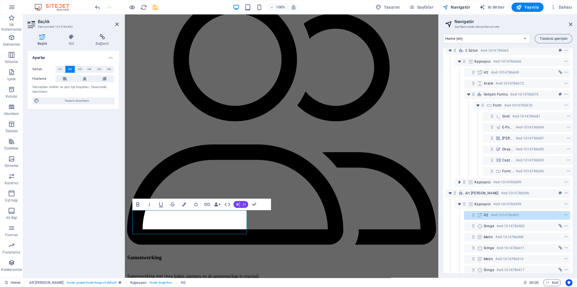
click at [243, 205] on span "AI" at bounding box center [244, 204] width 3 height 3
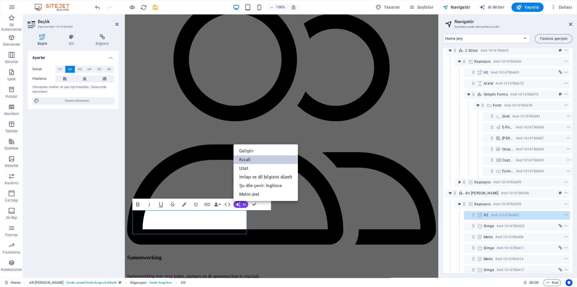
click at [250, 161] on link "Kısalt" at bounding box center [265, 159] width 64 height 9
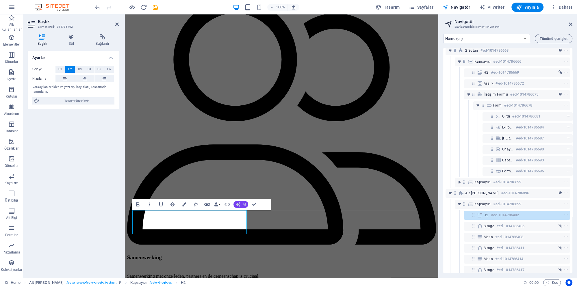
click at [239, 205] on icon "button" at bounding box center [238, 205] width 6 height 6
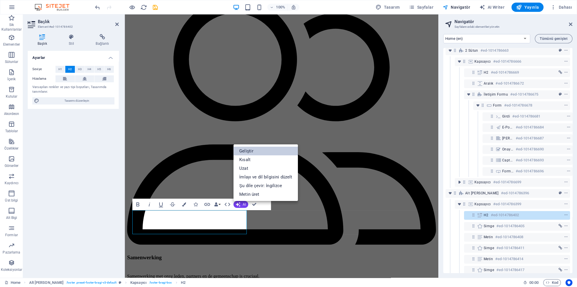
click at [249, 152] on link "Geliştir" at bounding box center [265, 151] width 64 height 9
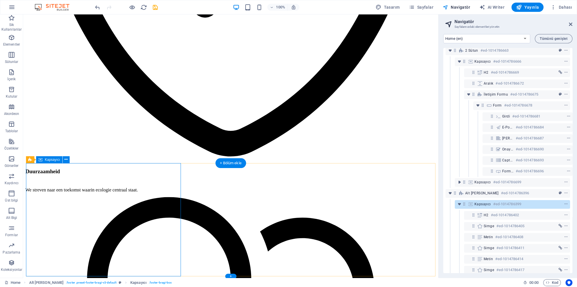
scroll to position [1540, 0]
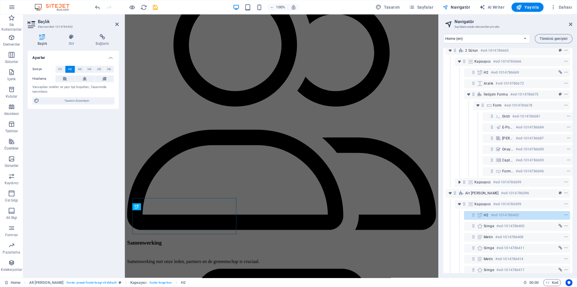
scroll to position [1525, 0]
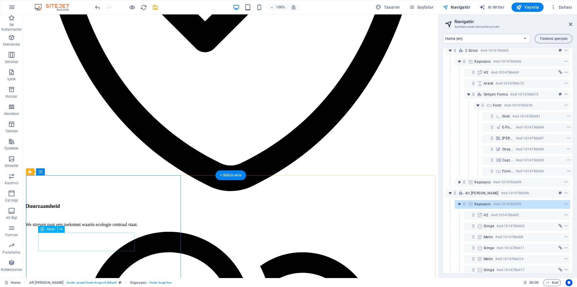
scroll to position [1540, 0]
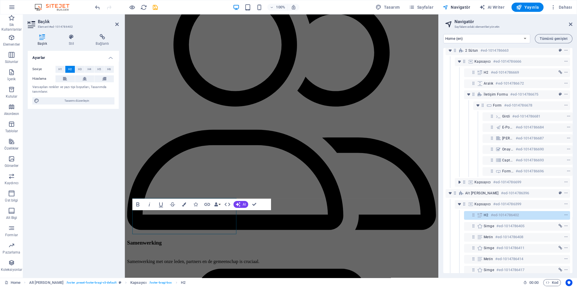
scroll to position [1525, 0]
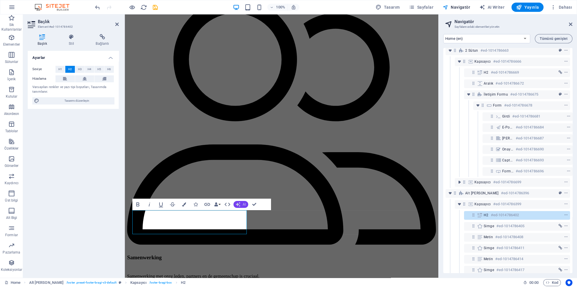
click at [239, 204] on icon "button" at bounding box center [238, 204] width 5 height 5
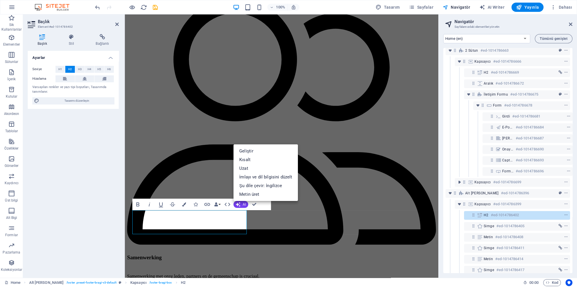
click at [248, 150] on link "Geliştir" at bounding box center [265, 151] width 64 height 9
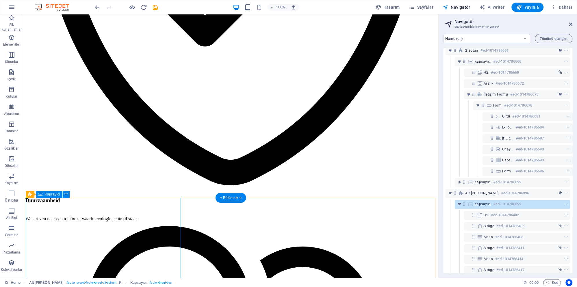
scroll to position [1540, 0]
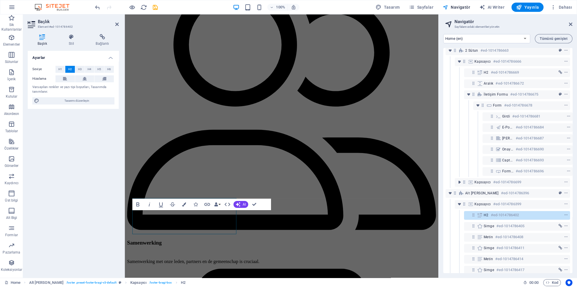
scroll to position [1525, 0]
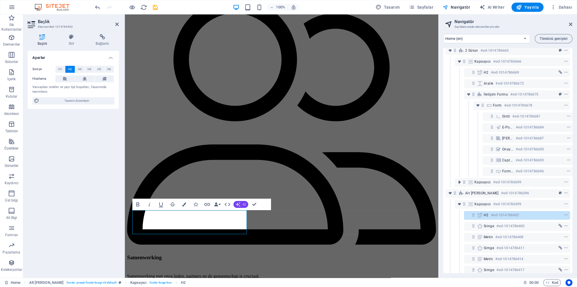
click at [245, 205] on span "AI" at bounding box center [244, 204] width 3 height 3
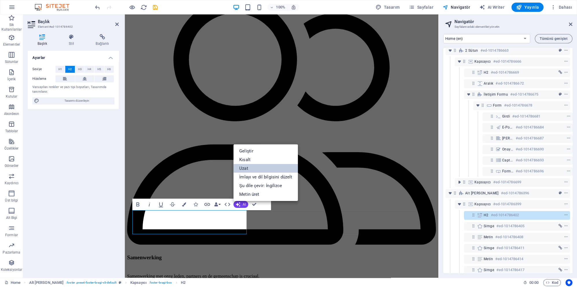
click at [244, 168] on link "Uzat" at bounding box center [265, 168] width 64 height 9
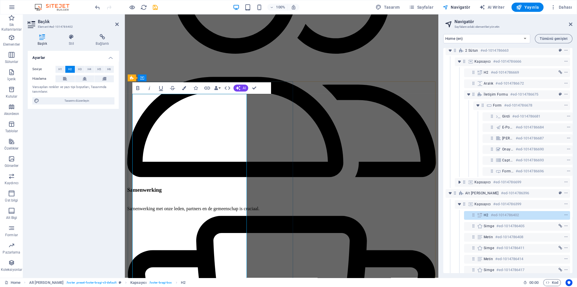
scroll to position [1562, 0]
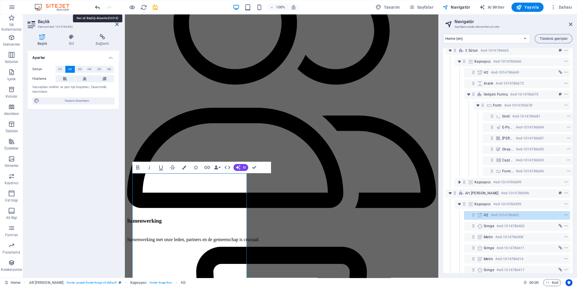
click at [98, 6] on icon "undo" at bounding box center [97, 7] width 7 height 7
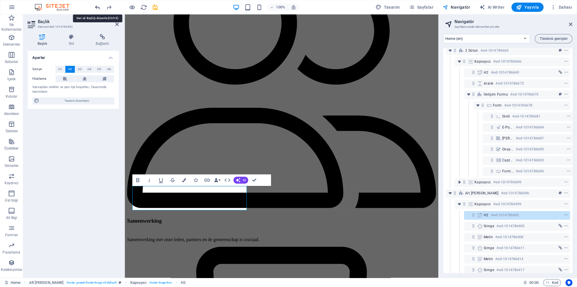
scroll to position [1549, 0]
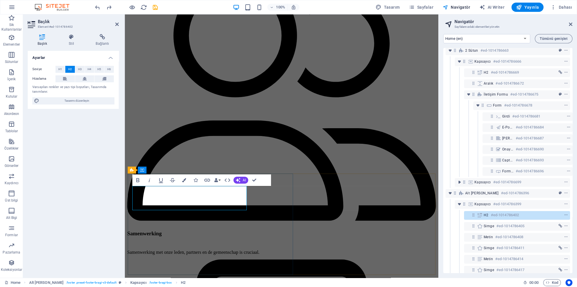
click at [110, 6] on icon "redo" at bounding box center [109, 7] width 7 height 7
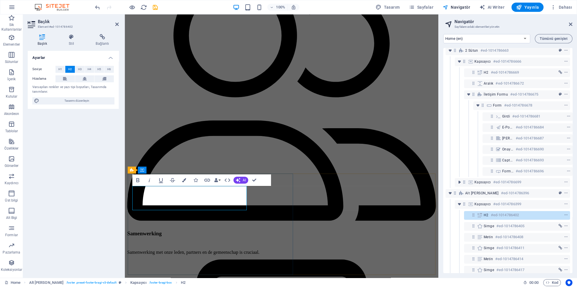
click at [245, 182] on span "AI" at bounding box center [244, 179] width 3 height 3
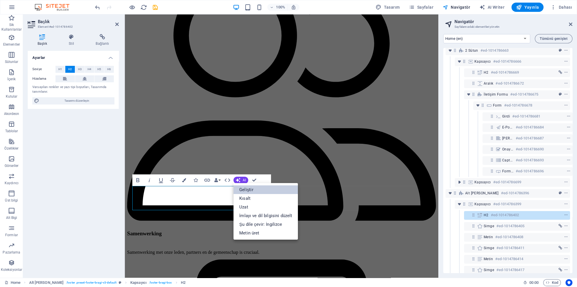
click at [256, 191] on link "Geliştir" at bounding box center [265, 189] width 64 height 9
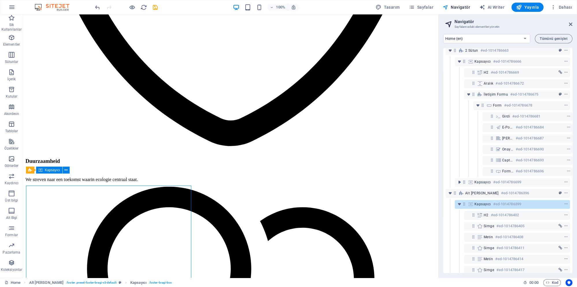
scroll to position [1528, 0]
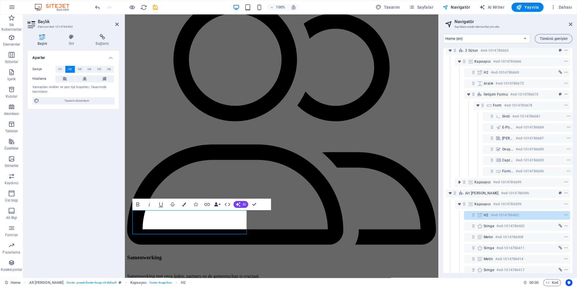
click at [219, 205] on button "Data Bindings" at bounding box center [217, 205] width 8 height 12
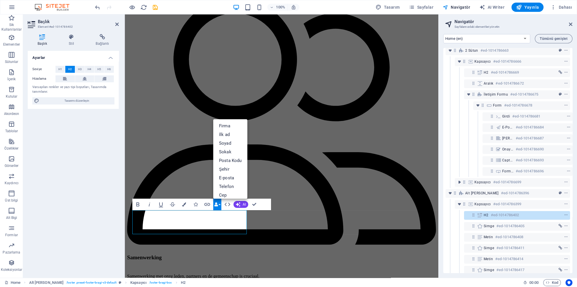
click at [221, 203] on button "Data Bindings" at bounding box center [217, 205] width 8 height 12
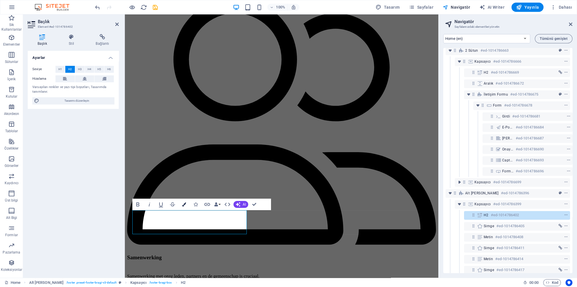
click at [184, 206] on icon "button" at bounding box center [184, 204] width 4 height 4
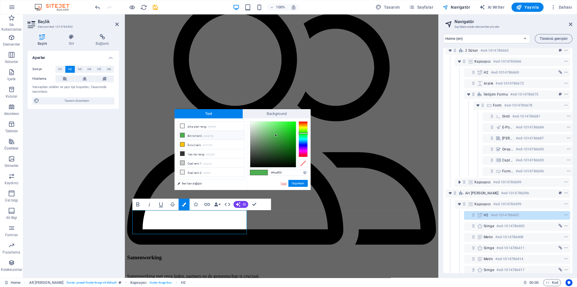
drag, startPoint x: 285, startPoint y: 184, endPoint x: 152, endPoint y: 169, distance: 133.6
click at [285, 184] on link "İptal" at bounding box center [283, 183] width 7 height 4
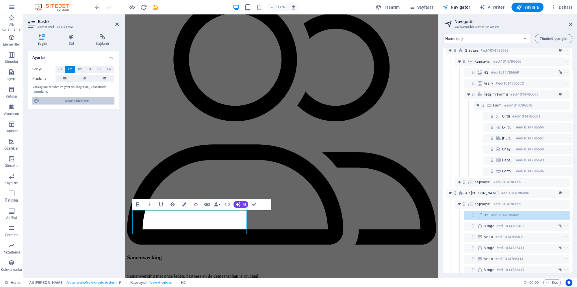
click at [84, 102] on span "Tasarımı düzenleyin" at bounding box center [76, 100] width 71 height 7
select select "rem"
select select "600"
select select "px"
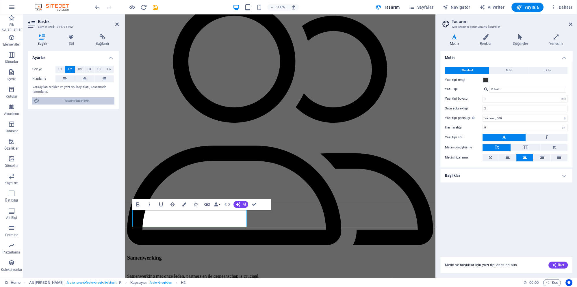
scroll to position [1532, 0]
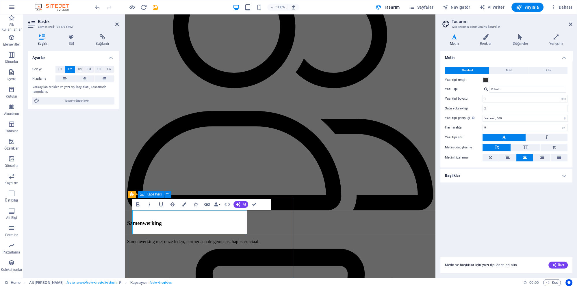
scroll to position [1502, 0]
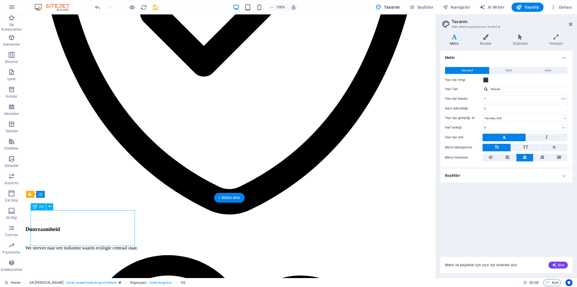
scroll to position [1532, 0]
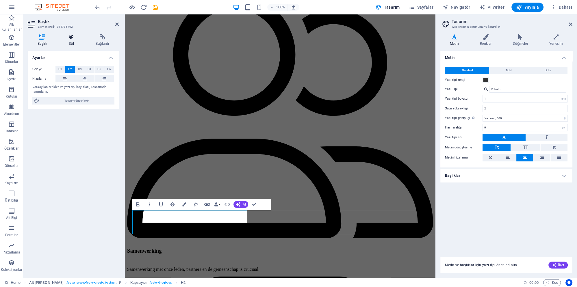
click at [74, 42] on h4 "Stil" at bounding box center [72, 40] width 27 height 12
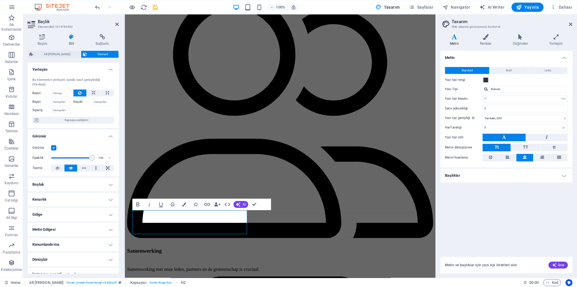
click at [80, 98] on label "Küçült" at bounding box center [82, 101] width 19 height 7
click at [92, 98] on input "Küçült" at bounding box center [103, 101] width 22 height 7
click at [80, 98] on label "Küçült" at bounding box center [82, 101] width 19 height 7
click at [92, 98] on input "Küçült" at bounding box center [103, 101] width 22 height 7
click at [59, 98] on input "Büyüt" at bounding box center [60, 101] width 19 height 7
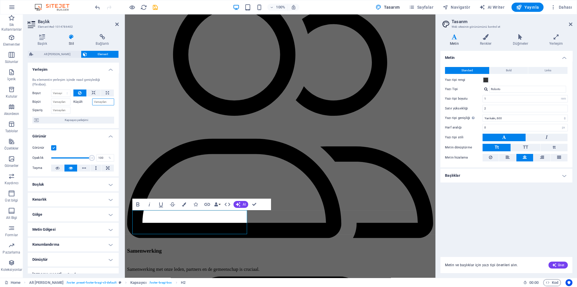
click at [105, 98] on input "Küçült" at bounding box center [103, 101] width 22 height 7
type input "1"
type input "66"
drag, startPoint x: 93, startPoint y: 153, endPoint x: 78, endPoint y: 155, distance: 15.7
click at [78, 155] on span at bounding box center [78, 158] width 6 height 6
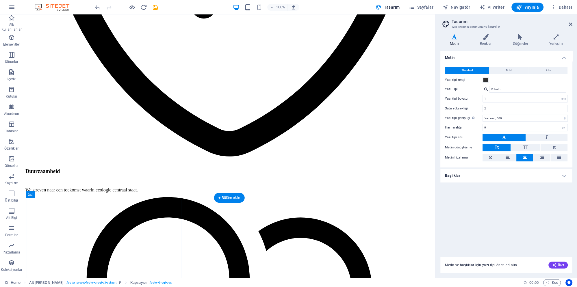
scroll to position [1502, 0]
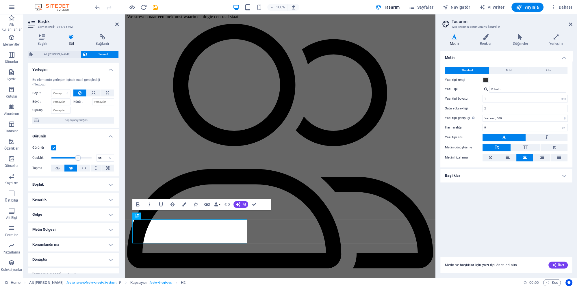
scroll to position [1532, 0]
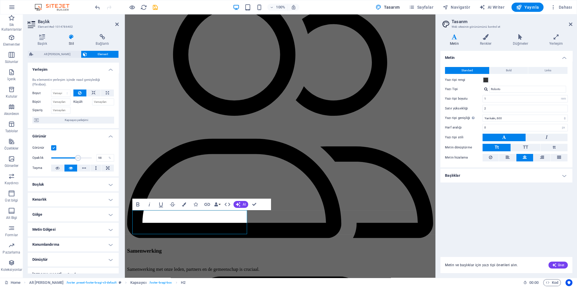
type input "100"
drag, startPoint x: 80, startPoint y: 152, endPoint x: 106, endPoint y: 153, distance: 25.7
click at [106, 154] on div "Opaklık 100 %" at bounding box center [73, 158] width 82 height 9
click at [83, 165] on icon at bounding box center [84, 168] width 4 height 7
click at [95, 165] on icon at bounding box center [96, 168] width 2 height 7
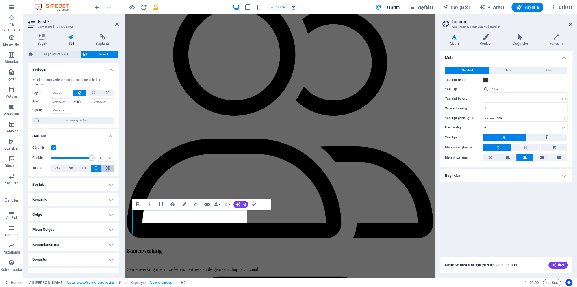
click at [107, 165] on icon at bounding box center [107, 168] width 3 height 7
click at [68, 165] on button at bounding box center [70, 168] width 13 height 7
click at [75, 179] on h4 "Boşluk" at bounding box center [73, 185] width 91 height 14
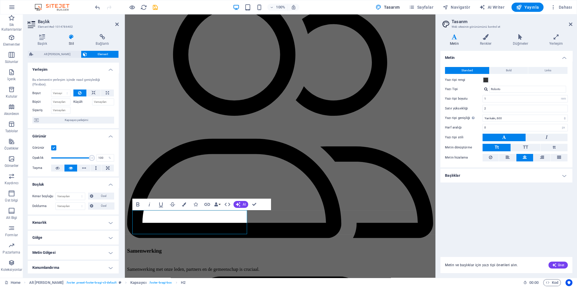
click at [76, 178] on h4 "Boşluk" at bounding box center [73, 183] width 91 height 10
click at [75, 208] on h4 "Gölge" at bounding box center [73, 215] width 91 height 14
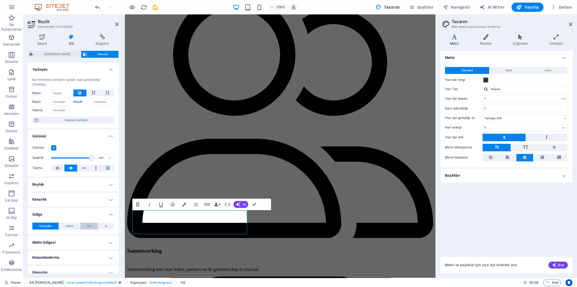
click at [89, 223] on span "Dış" at bounding box center [89, 226] width 4 height 7
type input "2"
type input "4"
click at [109, 223] on button "İç" at bounding box center [106, 226] width 16 height 7
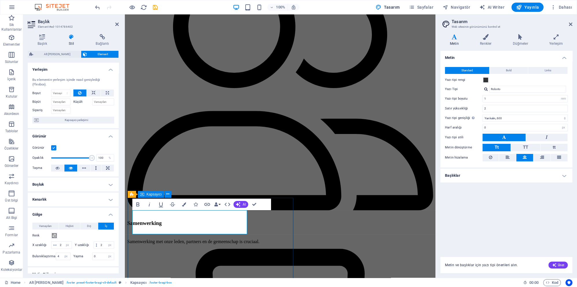
scroll to position [1502, 0]
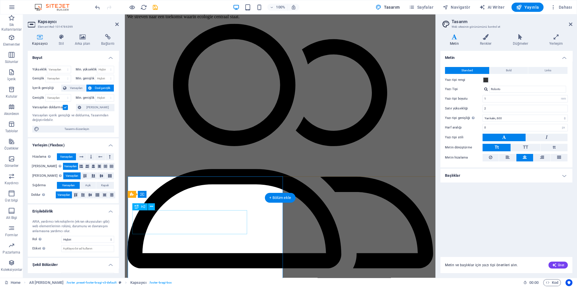
scroll to position [1532, 0]
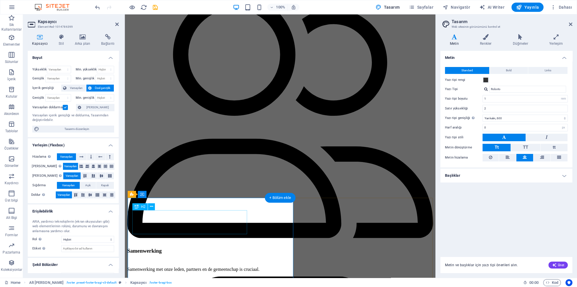
select select "px"
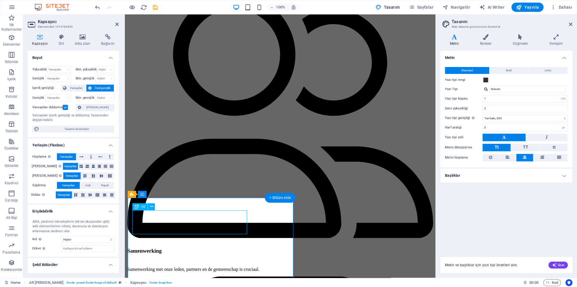
select select "px"
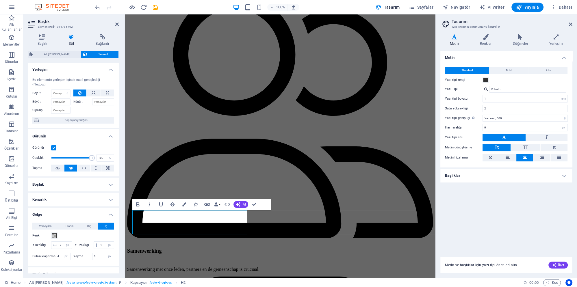
click at [79, 179] on h4 "Boşluk" at bounding box center [73, 185] width 91 height 14
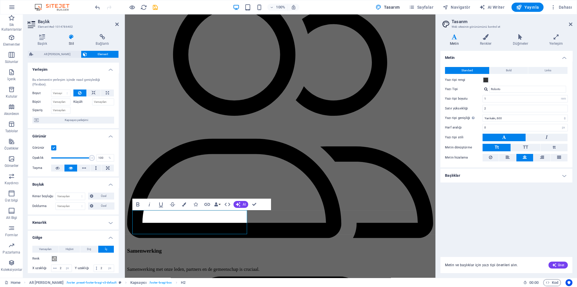
click at [81, 179] on h4 "Boşluk" at bounding box center [73, 183] width 91 height 10
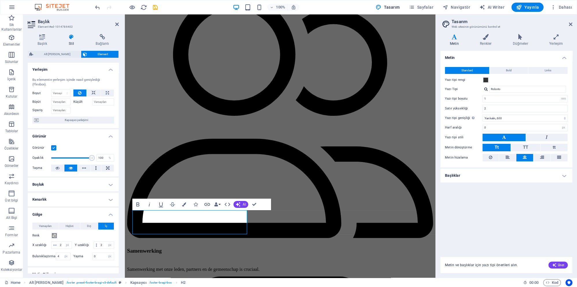
click at [72, 193] on h4 "Kenarlık" at bounding box center [73, 200] width 91 height 14
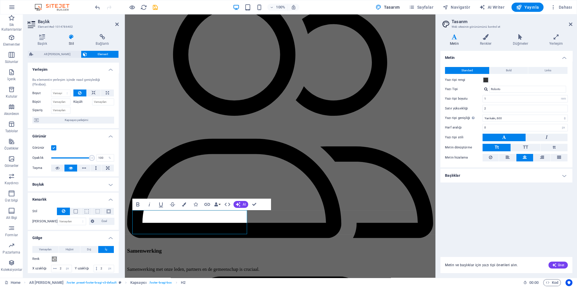
click at [72, 193] on h4 "Kenarlık" at bounding box center [73, 198] width 91 height 10
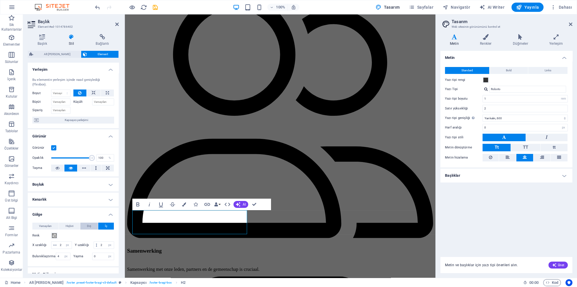
click at [89, 223] on span "Dış" at bounding box center [89, 226] width 4 height 7
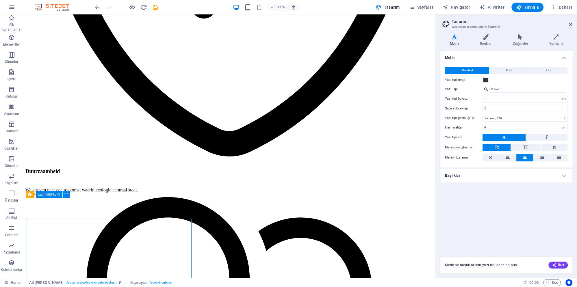
scroll to position [1502, 0]
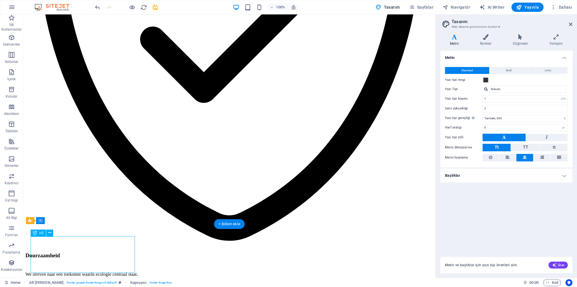
select select "px"
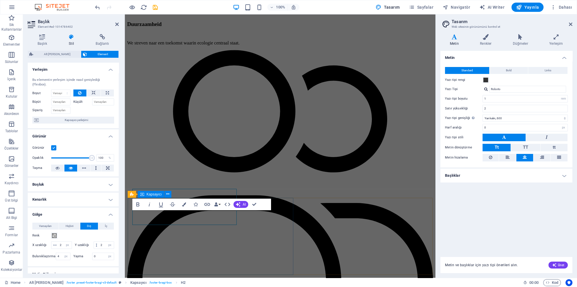
scroll to position [1532, 0]
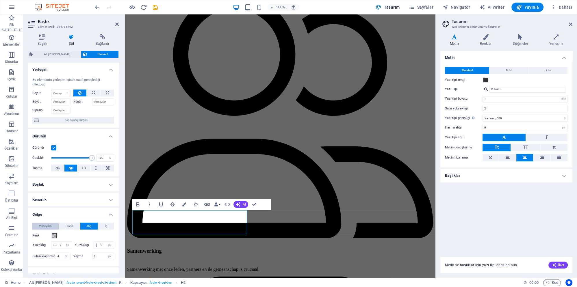
click at [46, 223] on span "Varsayılan" at bounding box center [45, 226] width 13 height 7
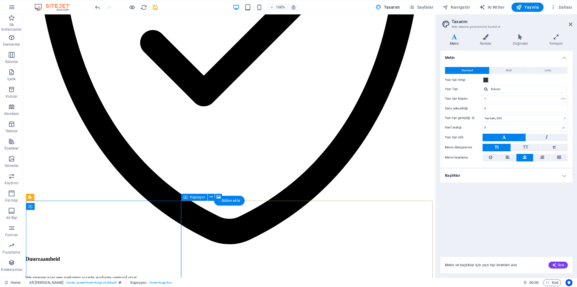
scroll to position [1538, 0]
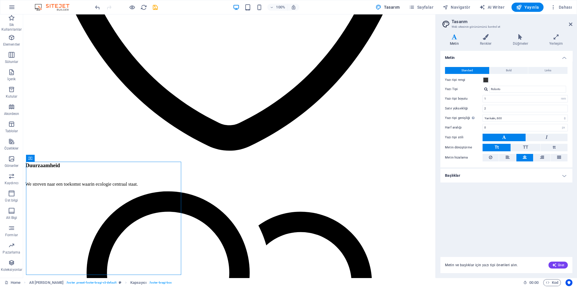
click at [471, 182] on div "Metin Standard Bold Links Yazı tipi rengi Yazı Tipi Roboto Yazı tipi boyutu 1 r…" at bounding box center [506, 150] width 132 height 199
click at [477, 178] on h4 "Başlıklar" at bounding box center [506, 176] width 132 height 14
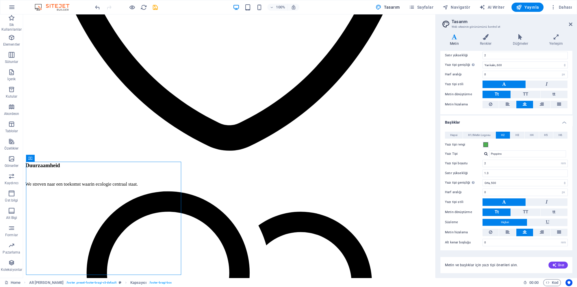
scroll to position [0, 0]
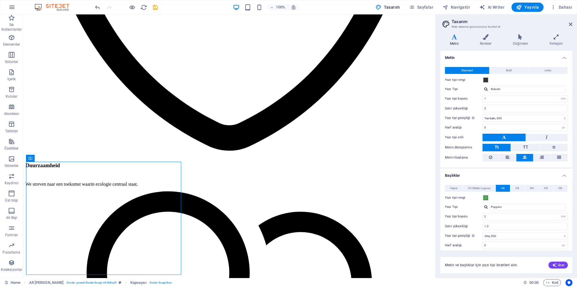
click at [450, 176] on h4 "Başlıklar" at bounding box center [506, 174] width 132 height 10
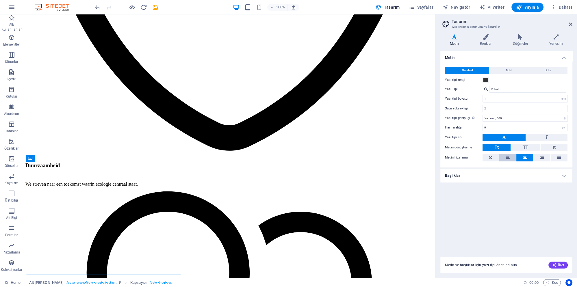
click at [508, 157] on icon at bounding box center [507, 157] width 4 height 7
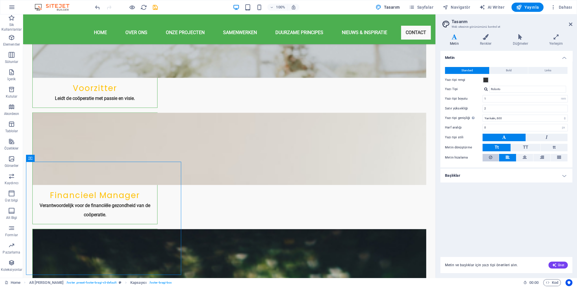
click at [492, 156] on button at bounding box center [490, 158] width 16 height 8
click at [521, 156] on button at bounding box center [524, 158] width 17 height 8
click at [540, 155] on icon at bounding box center [541, 157] width 4 height 7
click at [555, 158] on button at bounding box center [558, 158] width 17 height 8
click at [523, 146] on span "TT" at bounding box center [525, 147] width 5 height 5
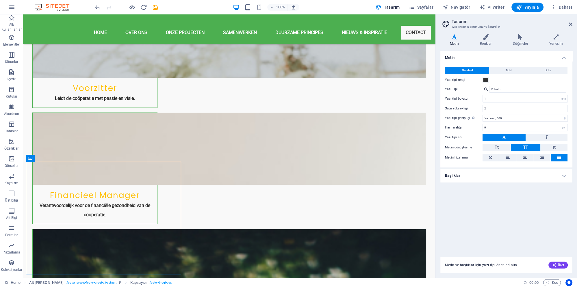
scroll to position [1566, 0]
click at [552, 148] on button "tt" at bounding box center [553, 148] width 27 height 8
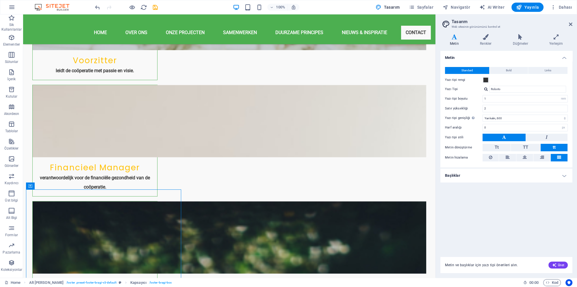
scroll to position [1538, 0]
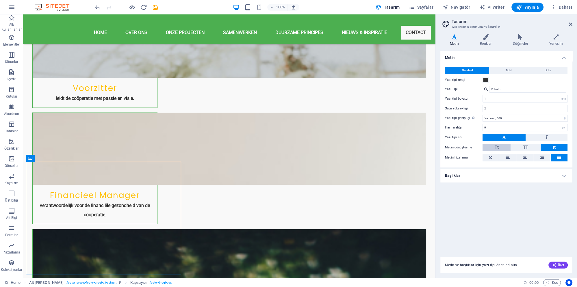
click at [504, 148] on button "Tt" at bounding box center [496, 148] width 28 height 8
click at [546, 136] on icon at bounding box center [546, 137] width 2 height 7
click at [509, 137] on button at bounding box center [503, 138] width 43 height 8
click at [489, 127] on input "0" at bounding box center [525, 127] width 85 height 7
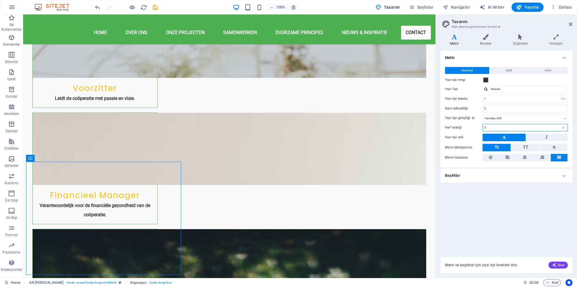
type input "2"
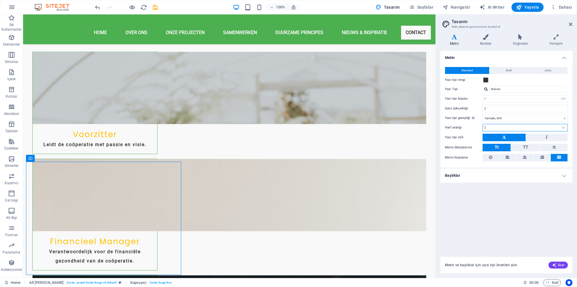
scroll to position [1584, 0]
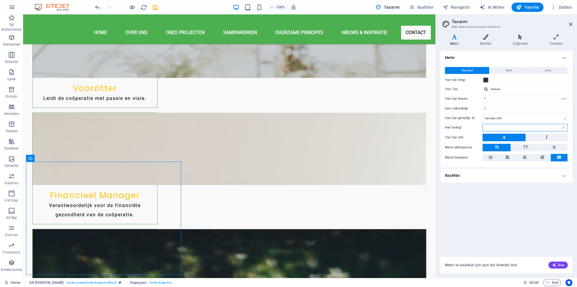
type input "0"
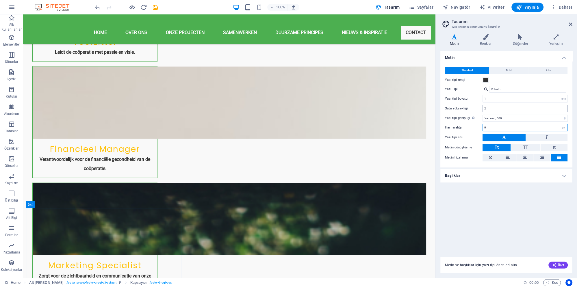
scroll to position [1538, 0]
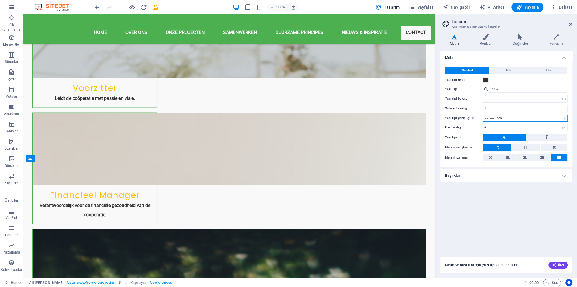
select select "500"
click option "Orta, 500" at bounding box center [0, 0] width 0 height 0
click at [482, 115] on select "İncecik, 100 Çok ince, 200 İnce, 300 Normal, 400 Orta, 500 Yarı kalın, 600 Kalı…" at bounding box center [524, 118] width 85 height 7
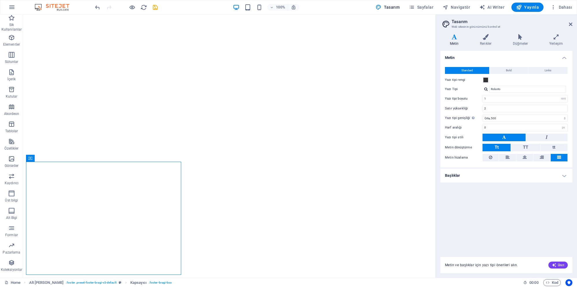
select select "rem"
select select "500"
select select "px"
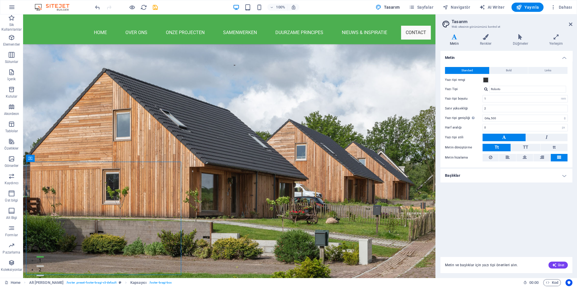
scroll to position [1538, 0]
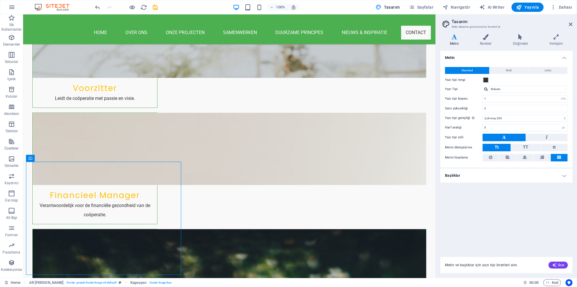
click option "Çok ince, 200" at bounding box center [0, 0] width 0 height 0
click option "İncecik, 100" at bounding box center [0, 0] width 0 height 0
click at [482, 115] on select "İncecik, 100 Çok ince, 200 İnce, 300 Normal, 400 Orta, 500 Yarı kalın, 600 Kalı…" at bounding box center [524, 118] width 85 height 7
click option "Normal, 400" at bounding box center [0, 0] width 0 height 0
click option "Orta, 500" at bounding box center [0, 0] width 0 height 0
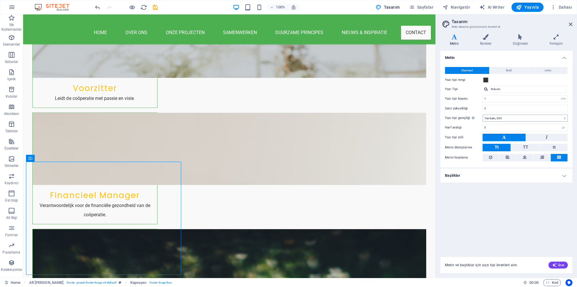
click option "Yarı kalın, 600" at bounding box center [0, 0] width 0 height 0
click at [482, 115] on select "İncecik, 100 Çok ince, 200 İnce, 300 Normal, 400 Orta, 500 Yarı kalın, 600 Kalı…" at bounding box center [524, 118] width 85 height 7
click option "Orta, 500" at bounding box center [0, 0] width 0 height 0
click option "İnce, 300" at bounding box center [0, 0] width 0 height 0
click option "Normal, 400" at bounding box center [0, 0] width 0 height 0
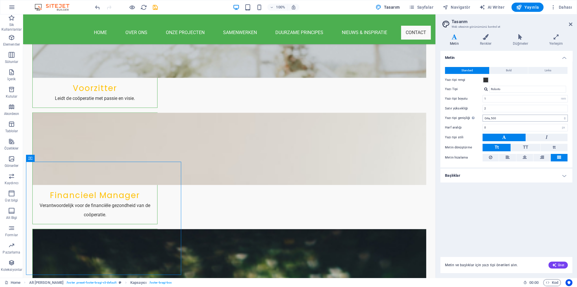
click option "Orta, 500" at bounding box center [0, 0] width 0 height 0
click at [496, 114] on div "Standard Bold Links Yazı tipi rengi Yazı Tipi Roboto Yazı tipi boyutu 1 rem px …" at bounding box center [506, 114] width 134 height 106
click at [482, 115] on select "İncecik, 100 Çok ince, 200 İnce, 300 Normal, 400 Orta, 500 Yarı kalın, 600 Kalı…" at bounding box center [524, 118] width 85 height 7
select select "600"
click option "Yarı kalın, 600" at bounding box center [0, 0] width 0 height 0
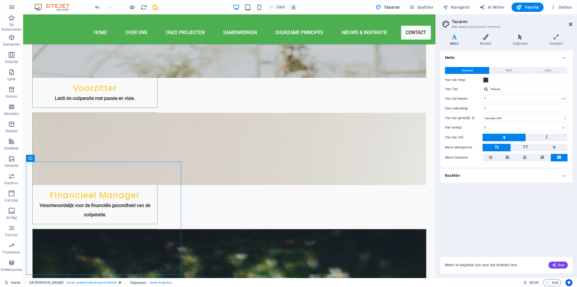
drag, startPoint x: 572, startPoint y: 24, endPoint x: 533, endPoint y: 13, distance: 40.6
click at [572, 24] on icon at bounding box center [570, 24] width 3 height 5
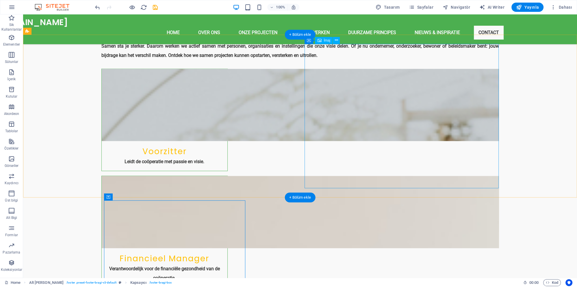
scroll to position [1568, 0]
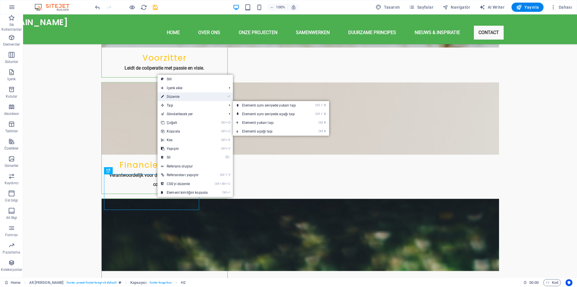
click at [186, 97] on link "⏎ Düzenle" at bounding box center [184, 96] width 54 height 9
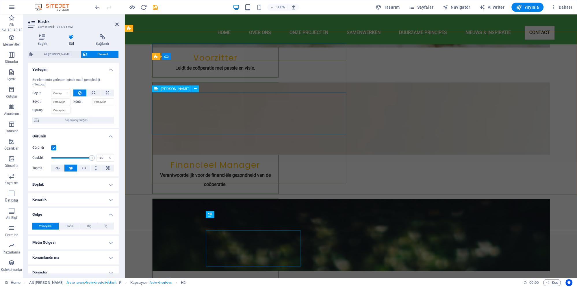
scroll to position [1512, 0]
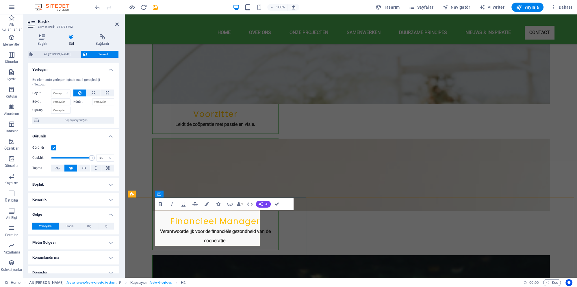
drag, startPoint x: 224, startPoint y: 241, endPoint x: 152, endPoint y: 216, distance: 76.5
click at [77, 98] on label "Küçült" at bounding box center [82, 101] width 19 height 7
click at [92, 98] on input "Küçült" at bounding box center [103, 101] width 22 height 7
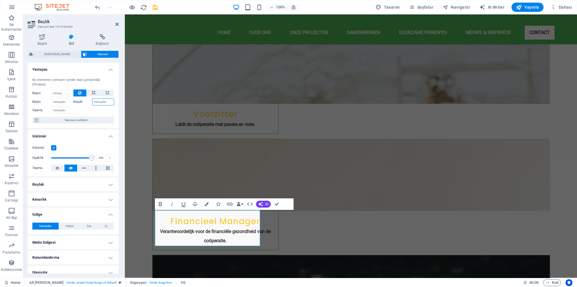
click at [97, 98] on input "Küçült" at bounding box center [103, 101] width 22 height 7
type input "5"
click at [270, 206] on button "AI" at bounding box center [263, 204] width 15 height 7
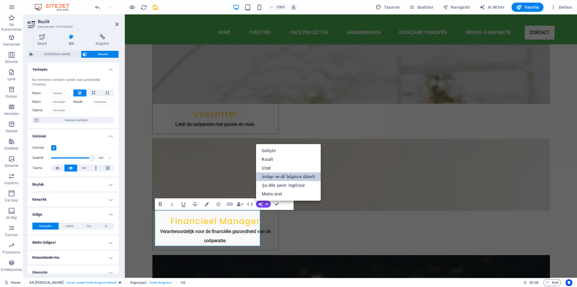
click at [283, 178] on link "İmlayı ve dil bilgisini düzelt" at bounding box center [288, 176] width 64 height 9
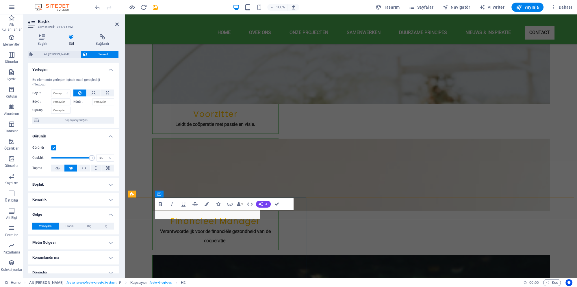
drag, startPoint x: 237, startPoint y: 214, endPoint x: 140, endPoint y: 214, distance: 96.5
click at [65, 98] on input "Büyüt" at bounding box center [60, 101] width 19 height 7
click at [62, 98] on input "555" at bounding box center [60, 101] width 19 height 7
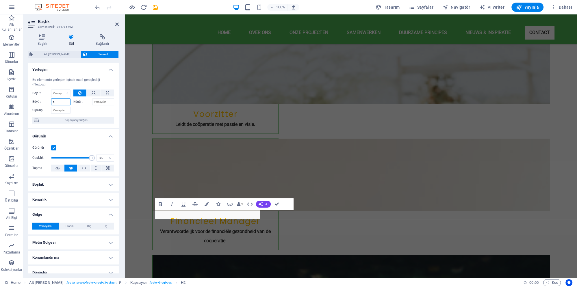
click at [59, 98] on input "5" at bounding box center [60, 101] width 19 height 7
click at [62, 99] on input "5" at bounding box center [60, 101] width 19 height 7
type input "5"
click at [93, 90] on icon at bounding box center [94, 93] width 4 height 7
click at [108, 90] on icon at bounding box center [107, 93] width 3 height 7
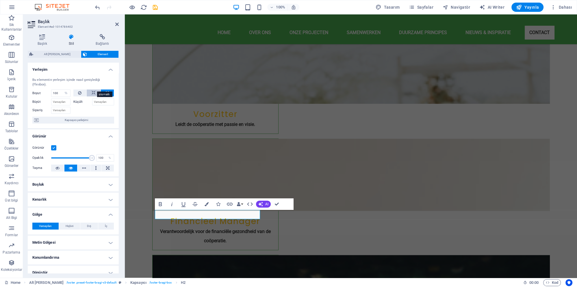
click at [93, 90] on icon at bounding box center [94, 93] width 4 height 7
select select "DISABLED_OPTION_VALUE"
drag, startPoint x: 81, startPoint y: 87, endPoint x: 87, endPoint y: 100, distance: 14.5
click at [80, 90] on icon at bounding box center [79, 93] width 3 height 7
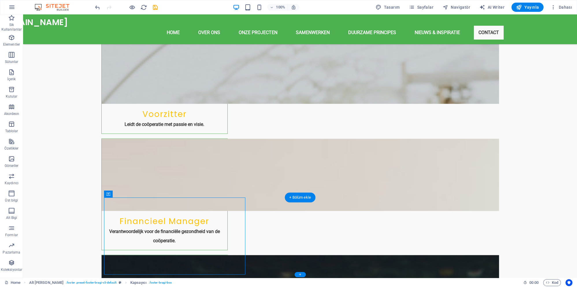
scroll to position [1532, 0]
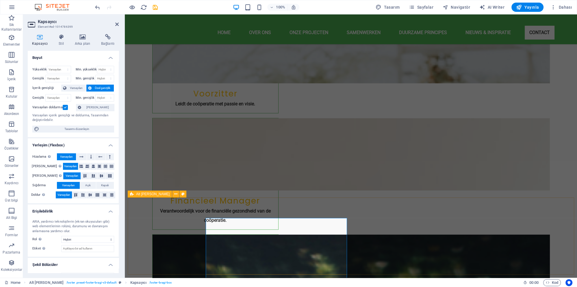
scroll to position [1512, 0]
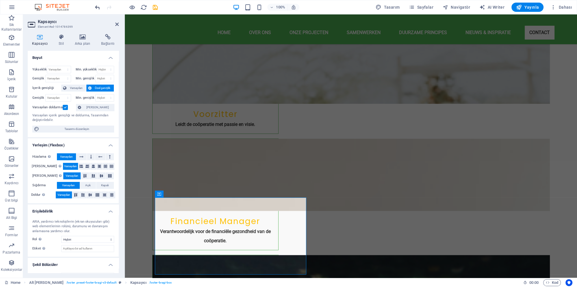
click at [98, 4] on icon "undo" at bounding box center [97, 7] width 7 height 7
click at [97, 6] on icon "undo" at bounding box center [97, 7] width 7 height 7
click at [111, 6] on icon "redo" at bounding box center [109, 7] width 7 height 7
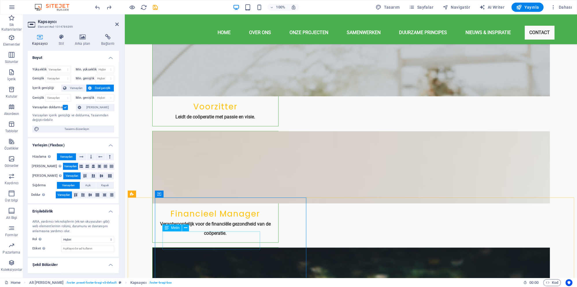
scroll to position [1524, 0]
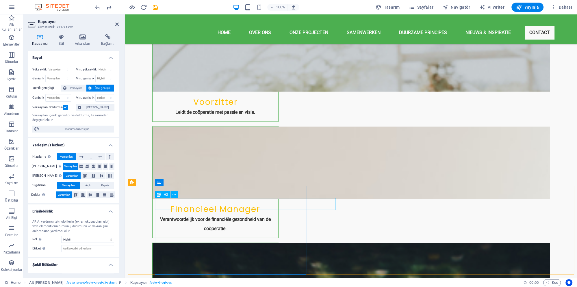
click at [169, 196] on div "H2" at bounding box center [162, 194] width 15 height 7
click at [168, 195] on span "H2" at bounding box center [165, 194] width 4 height 3
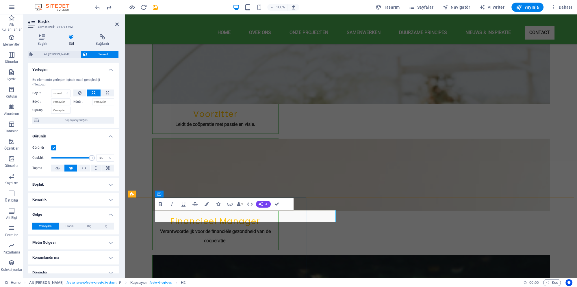
click at [241, 204] on button "Data Bindings" at bounding box center [240, 204] width 8 height 12
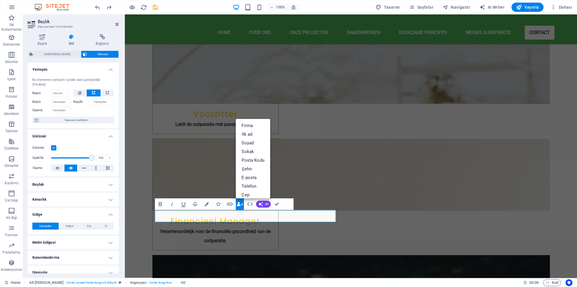
click at [241, 204] on icon "button" at bounding box center [239, 204] width 4 height 4
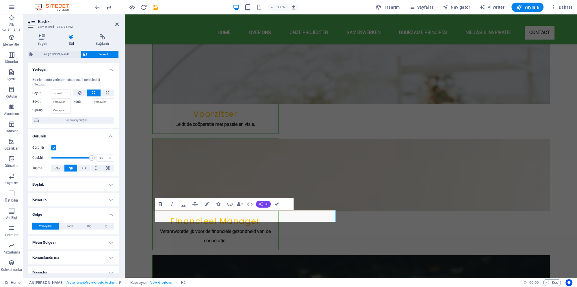
click at [261, 205] on icon "button" at bounding box center [260, 204] width 5 height 5
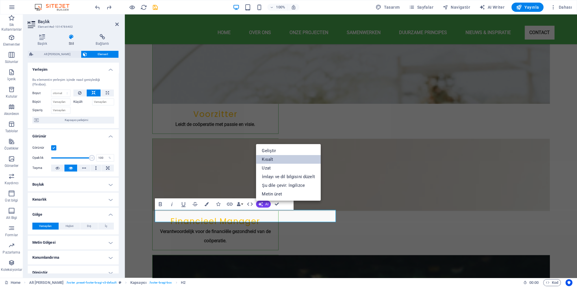
click at [274, 159] on link "Kısalt" at bounding box center [288, 159] width 64 height 9
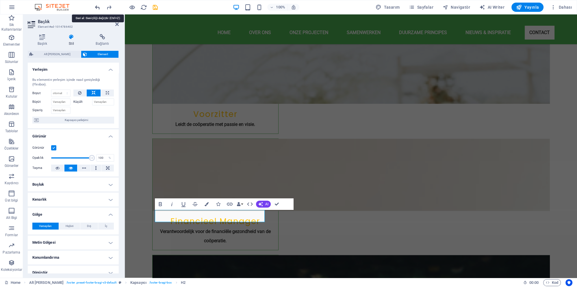
click at [100, 5] on icon "undo" at bounding box center [97, 7] width 7 height 7
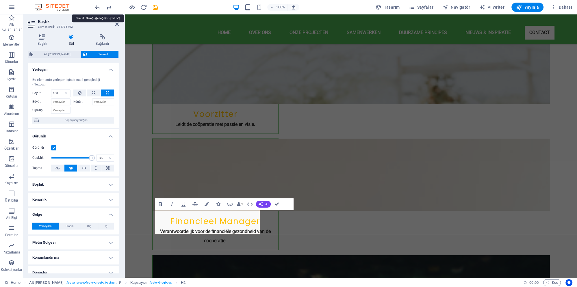
click at [97, 5] on icon "undo" at bounding box center [97, 7] width 7 height 7
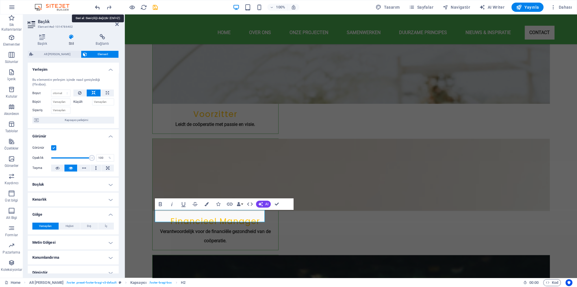
click at [98, 6] on icon "undo" at bounding box center [97, 7] width 7 height 7
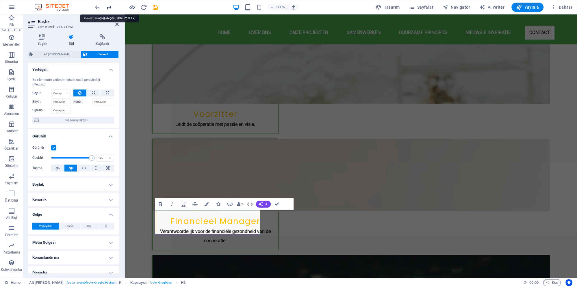
click at [110, 5] on icon "redo" at bounding box center [109, 7] width 7 height 7
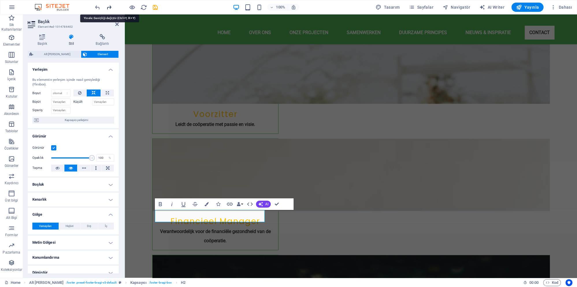
click at [110, 6] on icon "redo" at bounding box center [109, 7] width 7 height 7
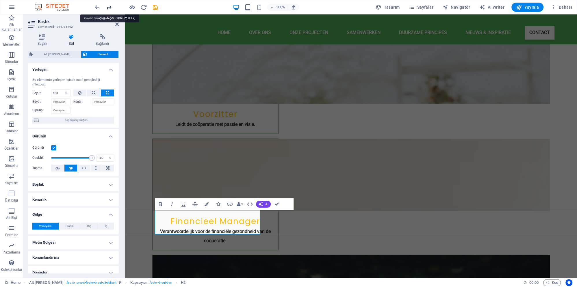
click at [110, 6] on icon "redo" at bounding box center [109, 7] width 7 height 7
select select "DISABLED_OPTION_VALUE"
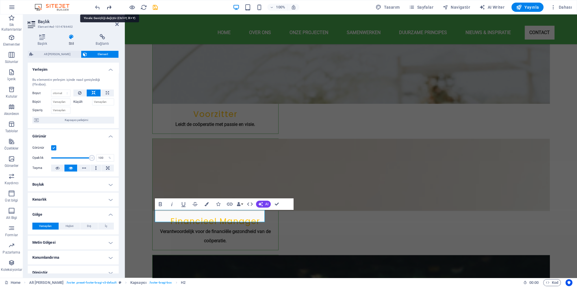
click at [110, 6] on icon "redo" at bounding box center [109, 7] width 7 height 7
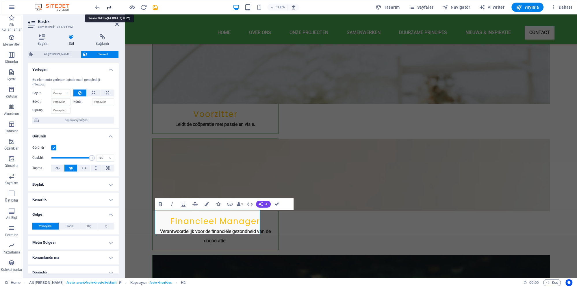
click at [110, 6] on icon "redo" at bounding box center [109, 7] width 7 height 7
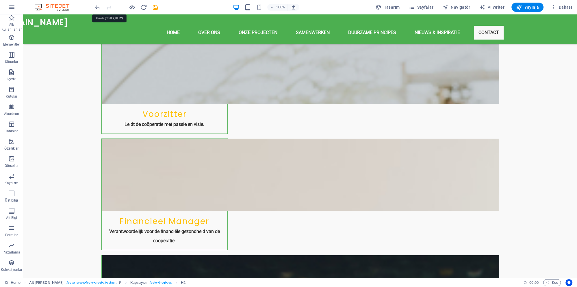
scroll to position [1532, 0]
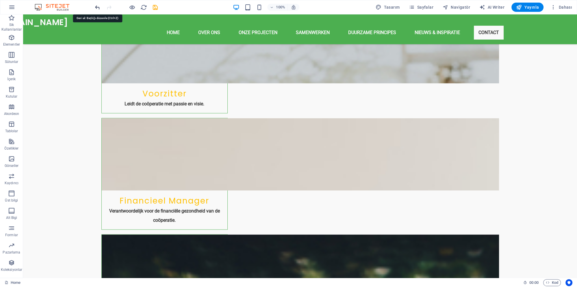
click at [100, 7] on icon "undo" at bounding box center [97, 7] width 7 height 7
click at [98, 8] on icon "undo" at bounding box center [97, 7] width 7 height 7
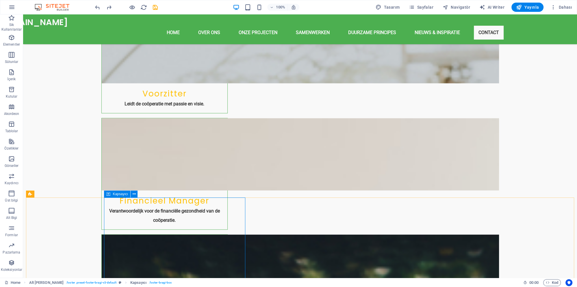
click at [108, 195] on icon at bounding box center [108, 194] width 4 height 7
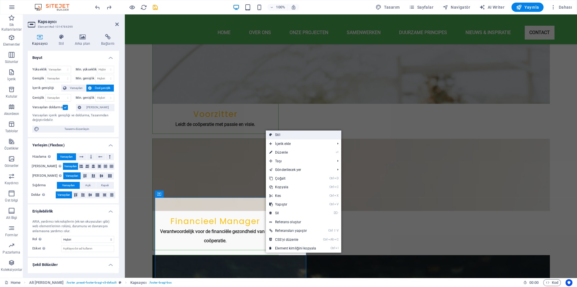
click at [300, 135] on link "Stil" at bounding box center [303, 135] width 75 height 9
select select "%"
select select "rem"
select select "px"
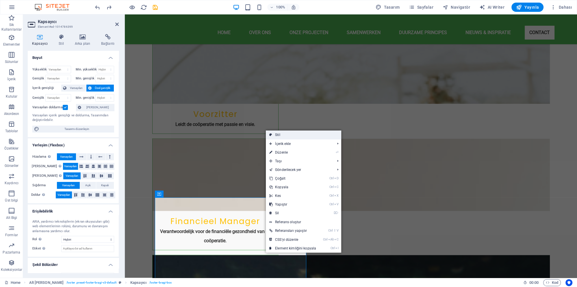
select select "rem"
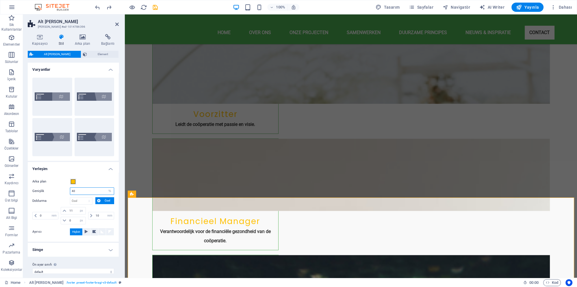
click at [77, 190] on input "40" at bounding box center [92, 191] width 44 height 7
type input "2"
type input "50"
click at [119, 24] on aside "Alt Bilgi Bragi Ön ayar #ed-1014786396 Kapsayıcı Stil Arka plan Bağlantı Boyut …" at bounding box center [74, 145] width 102 height 263
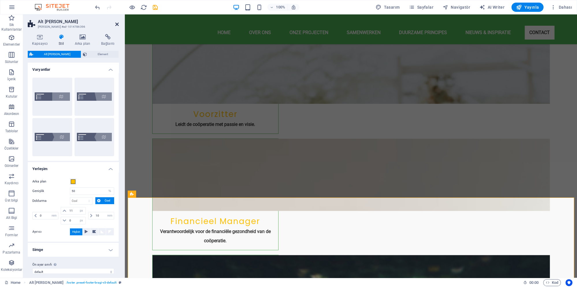
click at [116, 24] on icon at bounding box center [116, 24] width 3 height 5
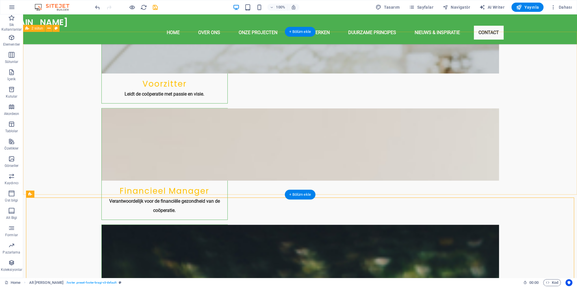
scroll to position [1544, 0]
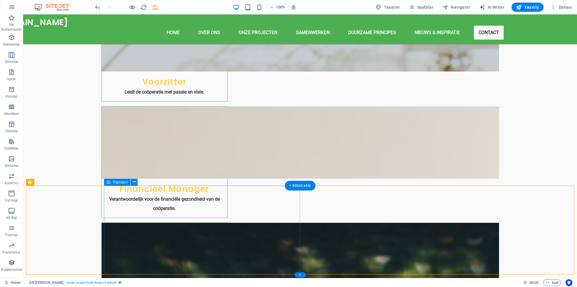
click at [136, 182] on button at bounding box center [134, 182] width 7 height 7
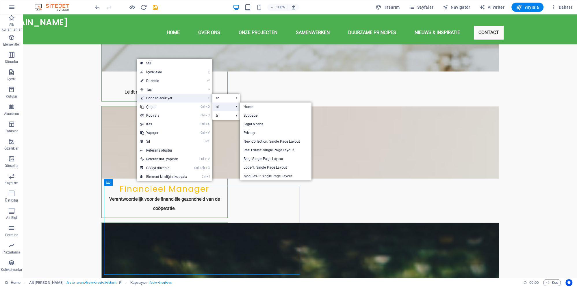
click at [226, 106] on link "nl" at bounding box center [221, 107] width 19 height 9
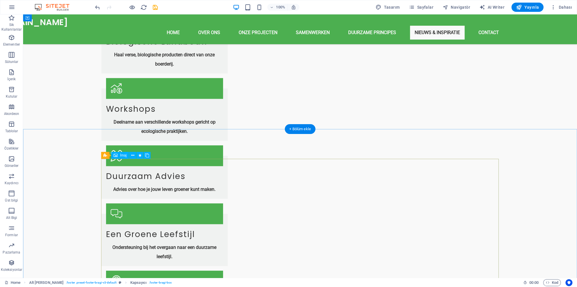
scroll to position [1139, 0]
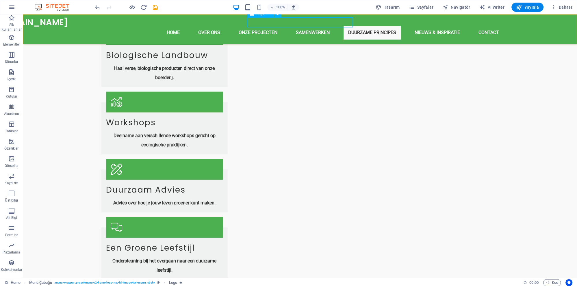
click at [268, 23] on div "[DOMAIN_NAME]" at bounding box center [300, 22] width 610 height 10
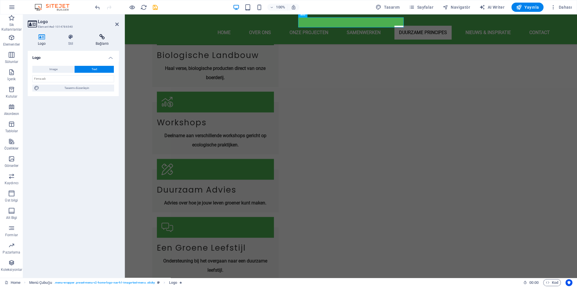
click at [99, 42] on h4 "Bağlantı" at bounding box center [101, 40] width 33 height 12
click at [64, 69] on span "Sayfa" at bounding box center [64, 69] width 10 height 7
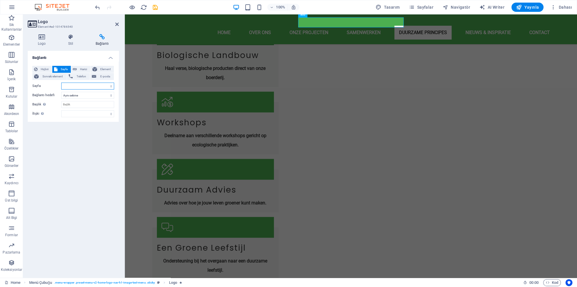
click at [61, 83] on select "Home Subpage Legal Notice Privacy Home Subpage Legal Notice Privacy Home Subpag…" at bounding box center [87, 86] width 53 height 7
select select "0"
click option "Home" at bounding box center [0, 0] width 0 height 0
click at [65, 149] on div "Bağlantı Hiçbiri Sayfa Harici Element Sonraki element Telefon E-posta Sayfa Hom…" at bounding box center [73, 162] width 91 height 222
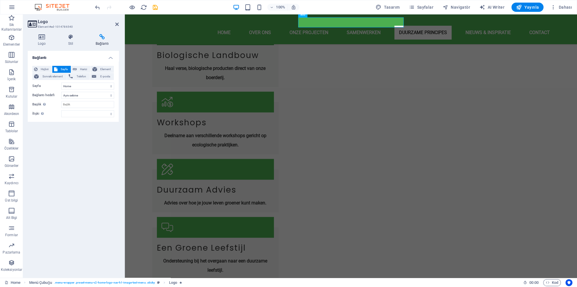
click at [71, 143] on div "Bağlantı Hiçbiri Sayfa Harici Element Sonraki element Telefon E-posta Sayfa Hom…" at bounding box center [73, 162] width 91 height 222
click at [117, 24] on icon at bounding box center [116, 24] width 3 height 5
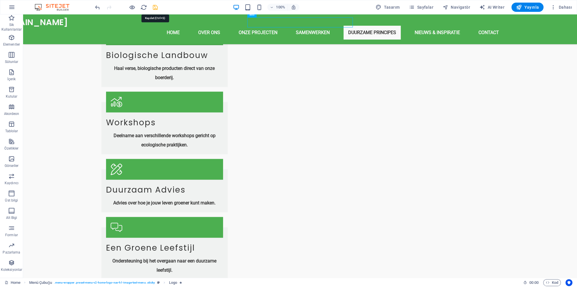
drag, startPoint x: 154, startPoint y: 7, endPoint x: 137, endPoint y: 0, distance: 18.5
click at [154, 7] on icon "save" at bounding box center [155, 7] width 7 height 7
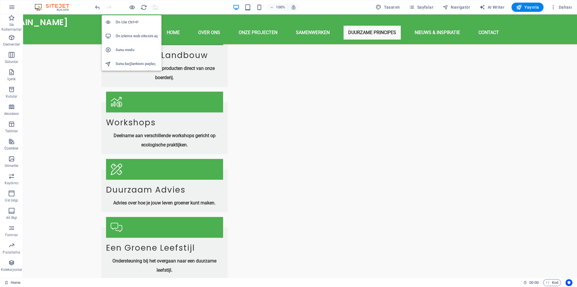
click at [134, 36] on h6 "Ön izleme web sitesini aç" at bounding box center [137, 36] width 42 height 7
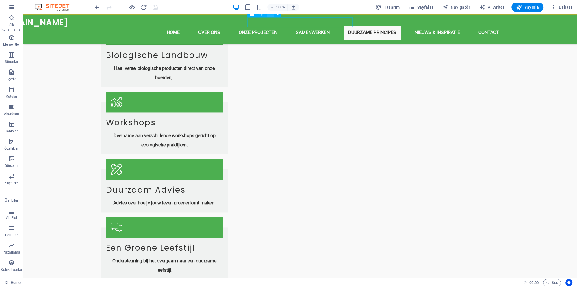
click at [272, 15] on button at bounding box center [270, 13] width 7 height 7
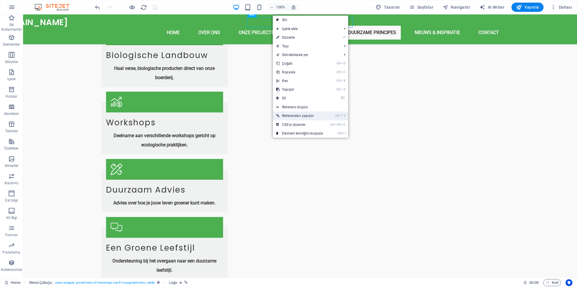
click at [308, 113] on link "Ctrl ⇧ V Referansları yapıştır" at bounding box center [300, 115] width 54 height 9
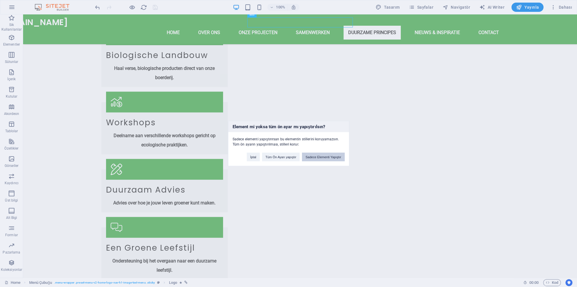
click at [323, 157] on button "Sadece Elementi Yapıştır" at bounding box center [323, 157] width 42 height 9
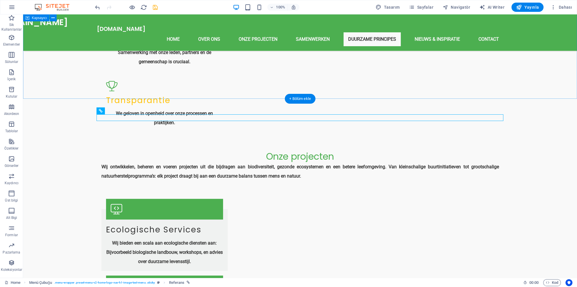
scroll to position [896, 0]
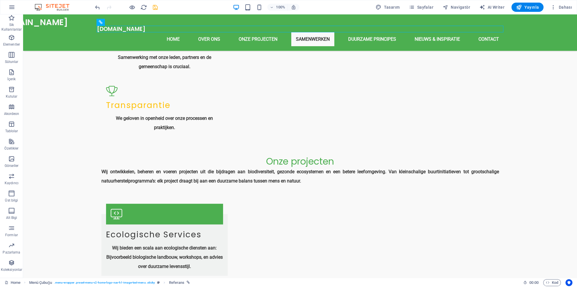
click at [154, 5] on icon "save" at bounding box center [155, 7] width 7 height 7
checkbox input "false"
click at [97, 6] on icon "undo" at bounding box center [97, 7] width 7 height 7
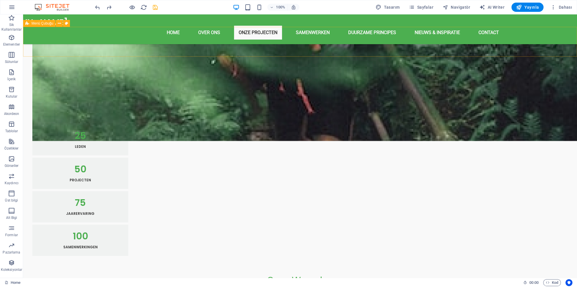
scroll to position [421, 0]
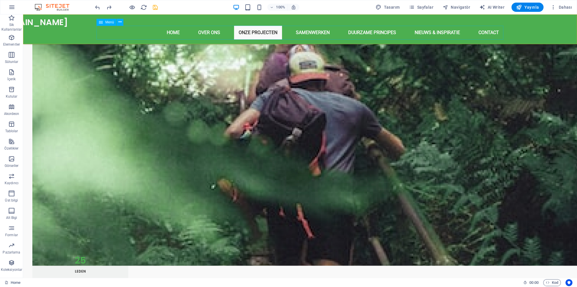
click at [207, 34] on nav "Home Over ons Onze projecten Samenwerken Duurzame principes Nieuws & Inspiratie…" at bounding box center [300, 33] width 407 height 14
select select
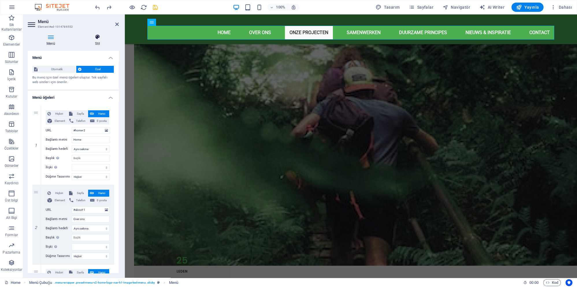
drag, startPoint x: 99, startPoint y: 41, endPoint x: 94, endPoint y: 43, distance: 5.3
click at [97, 41] on h4 "Stil" at bounding box center [97, 40] width 42 height 12
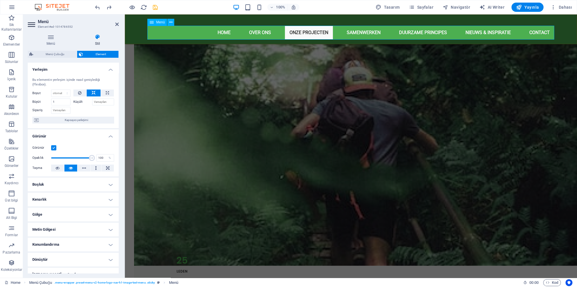
click at [190, 33] on nav "Home Over ons Onze projecten Samenwerken Duurzame principes Nieuws & Inspiratie…" at bounding box center [351, 33] width 407 height 14
click at [253, 35] on nav "Home Over ons Onze projecten Samenwerken Duurzame principes Nieuws & Inspiratie…" at bounding box center [351, 33] width 407 height 14
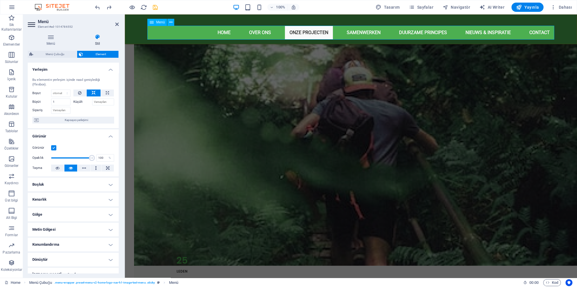
click at [253, 35] on nav "Home Over ons Onze projecten Samenwerken Duurzame principes Nieuws & Inspiratie…" at bounding box center [351, 33] width 407 height 14
click at [255, 32] on nav "Home Over ons Onze projecten Samenwerken Duurzame principes Nieuws & Inspiratie…" at bounding box center [351, 33] width 407 height 14
click at [345, 36] on nav "Home Over ons Onze projecten Samenwerken Duurzame principes Nieuws & Inspiratie…" at bounding box center [351, 33] width 407 height 14
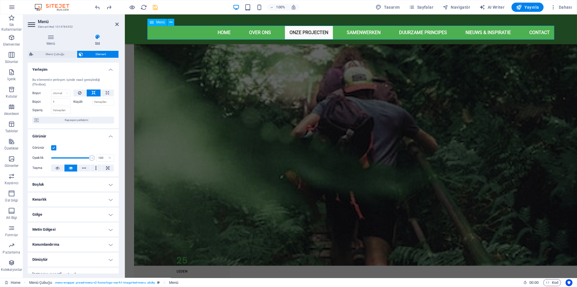
click at [345, 36] on nav "Home Over ons Onze projecten Samenwerken Duurzame principes Nieuws & Inspiratie…" at bounding box center [351, 33] width 407 height 14
click at [422, 35] on nav "Home Over ons Onze projecten Samenwerken Duurzame principes Nieuws & Inspiratie…" at bounding box center [351, 33] width 407 height 14
drag, startPoint x: 422, startPoint y: 35, endPoint x: 459, endPoint y: 35, distance: 37.5
click at [423, 35] on nav "Home Over ons Onze projecten Samenwerken Duurzame principes Nieuws & Inspiratie…" at bounding box center [351, 33] width 407 height 14
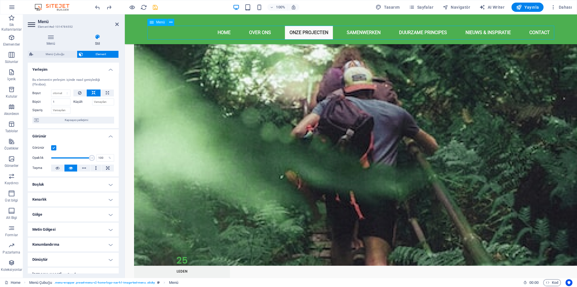
click at [462, 35] on nav "Home Over ons Onze projecten Samenwerken Duurzame principes Nieuws & Inspiratie…" at bounding box center [351, 33] width 407 height 14
click at [464, 33] on nav "Home Over ons Onze projecten Samenwerken Duurzame principes Nieuws & Inspiratie…" at bounding box center [351, 33] width 407 height 14
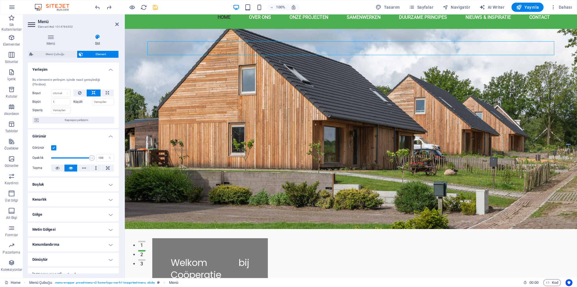
scroll to position [0, 0]
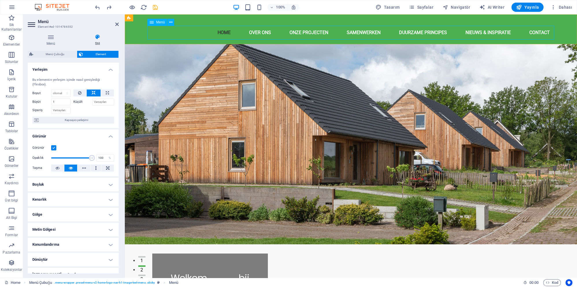
click at [416, 32] on nav "Home Over ons Onze projecten Samenwerken Duurzame principes Nieuws & Inspiratie…" at bounding box center [351, 33] width 407 height 14
click at [374, 21] on div "[DOMAIN_NAME]" at bounding box center [351, 22] width 610 height 10
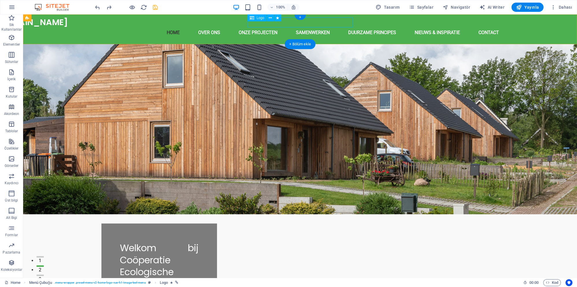
click at [288, 25] on div "[DOMAIN_NAME]" at bounding box center [300, 22] width 610 height 10
click at [292, 24] on div "[DOMAIN_NAME]" at bounding box center [300, 22] width 610 height 10
select select
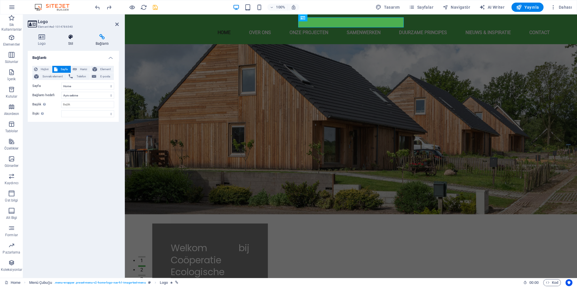
click at [73, 45] on h4 "Stil" at bounding box center [71, 40] width 27 height 12
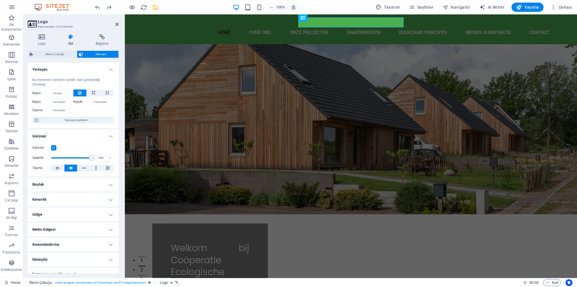
click at [78, 98] on label "Küçült" at bounding box center [82, 101] width 19 height 7
click at [92, 98] on input "Küçült" at bounding box center [103, 101] width 22 height 7
click at [102, 99] on input "Küçült" at bounding box center [103, 101] width 22 height 7
type input "2"
type input "1"
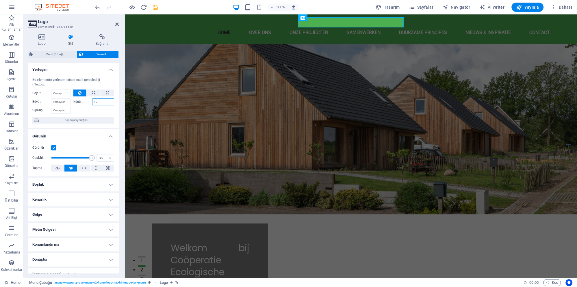
type input "1"
click at [93, 90] on icon at bounding box center [94, 93] width 4 height 7
click at [105, 90] on button at bounding box center [107, 93] width 13 height 7
type input "100"
select select "%"
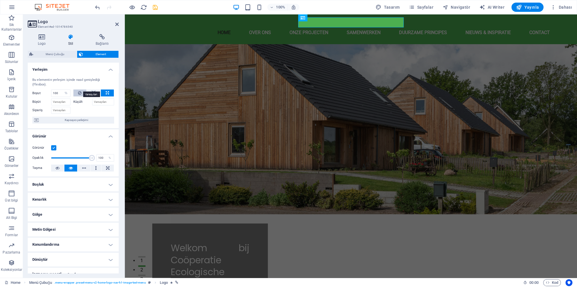
click at [81, 90] on icon at bounding box center [79, 93] width 3 height 7
select select "DISABLED_OPTION_VALUE"
click at [106, 91] on icon at bounding box center [107, 93] width 3 height 7
type input "100"
select select "%"
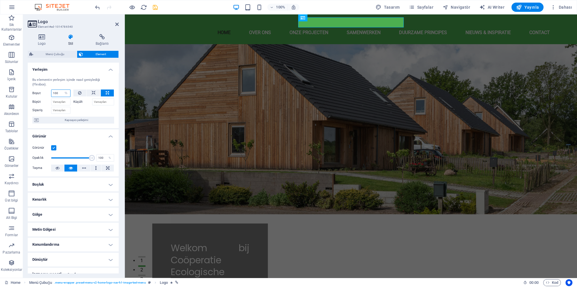
click at [60, 90] on input "100" at bounding box center [60, 93] width 19 height 7
click at [62, 90] on select "Varsayılan otomatik px % 1/1 1/2 1/3 1/4 1/5 1/6 1/7 1/8 1/9 1/10" at bounding box center [66, 93] width 8 height 7
click at [61, 97] on div "Büyüt" at bounding box center [52, 101] width 41 height 8
click at [57, 90] on input "100" at bounding box center [60, 93] width 19 height 7
click at [58, 90] on input "100" at bounding box center [60, 93] width 19 height 7
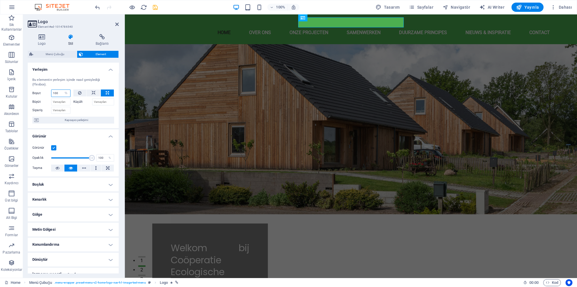
click at [58, 90] on input "100" at bounding box center [60, 93] width 19 height 7
type input "80"
click at [79, 90] on icon at bounding box center [79, 93] width 3 height 7
select select "DISABLED_OPTION_VALUE"
click at [110, 90] on button at bounding box center [107, 93] width 13 height 7
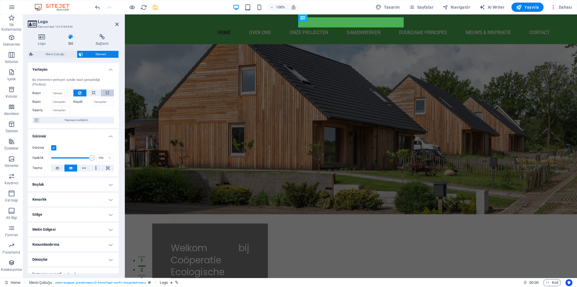
type input "100"
select select "%"
click at [79, 90] on icon at bounding box center [79, 93] width 3 height 7
select select "DISABLED_OPTION_VALUE"
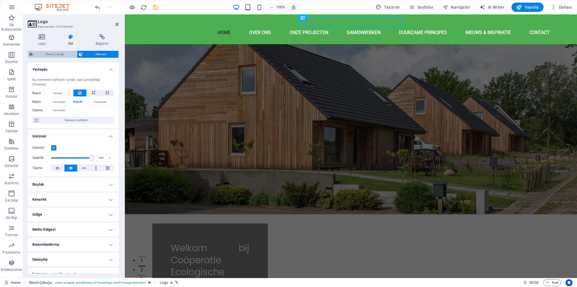
click at [62, 53] on span "Menü Çubuğu" at bounding box center [55, 54] width 40 height 7
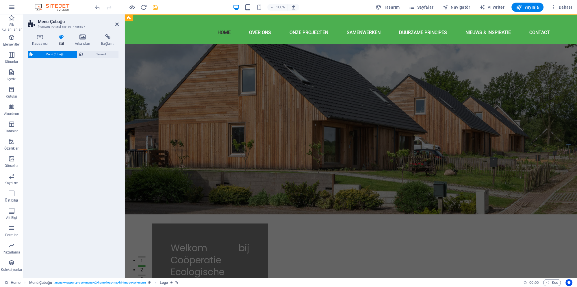
select select "rem"
select select "sticky_menu"
select select "px"
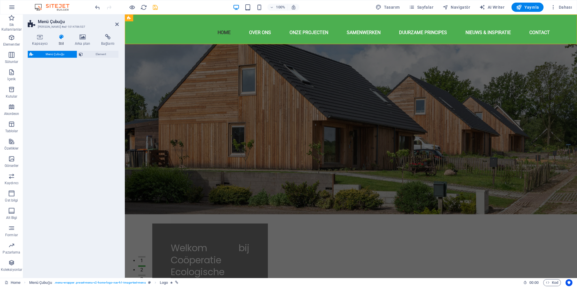
select select "px"
select select "preset-menu-v2-home-logo-nav-h1-image-text-menu"
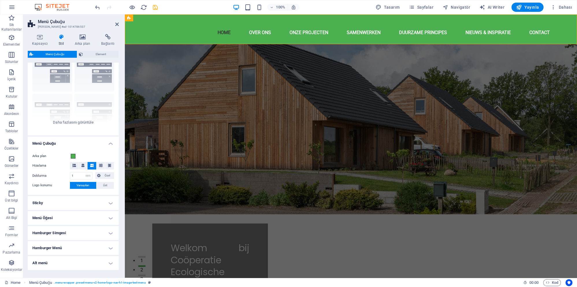
scroll to position [44, 0]
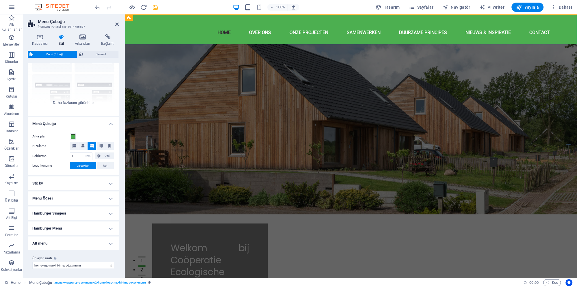
click at [53, 187] on h4 "Sticky" at bounding box center [73, 183] width 91 height 14
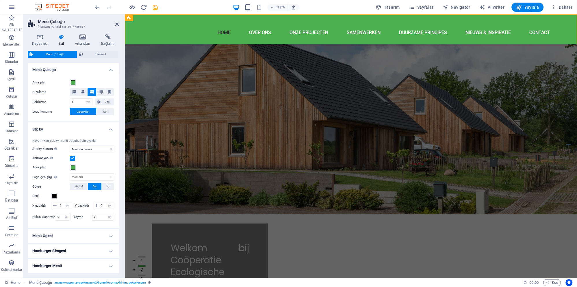
scroll to position [135, 0]
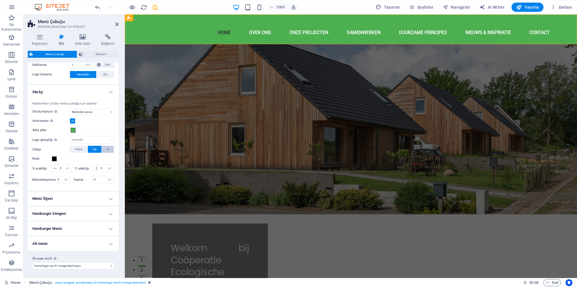
click at [107, 150] on span "İç" at bounding box center [108, 149] width 2 height 7
click at [97, 150] on span "Dış" at bounding box center [95, 149] width 4 height 7
select select
click at [76, 195] on h4 "Menü Öğesi" at bounding box center [73, 199] width 91 height 14
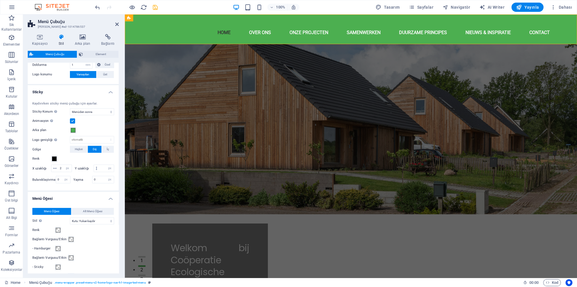
scroll to position [189, 0]
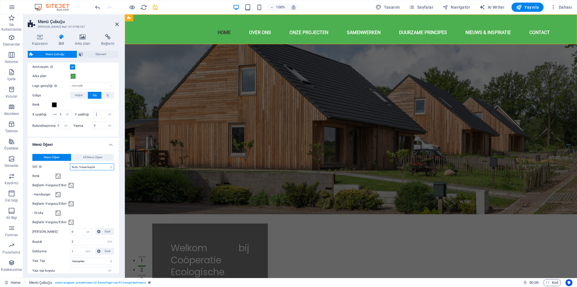
click at [70, 163] on select "Düz Metin rengi Kutu: Solma Kutu: Dikey çevir Kutu: Yatay çevir Kutu: Aşağı kay…" at bounding box center [92, 166] width 44 height 7
select select "hover_box_top"
click option "Kutu: Aşağı kaydır" at bounding box center [0, 0] width 0 height 0
select select
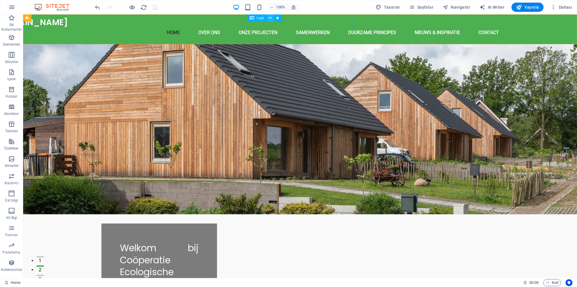
click at [269, 18] on icon at bounding box center [270, 18] width 3 height 6
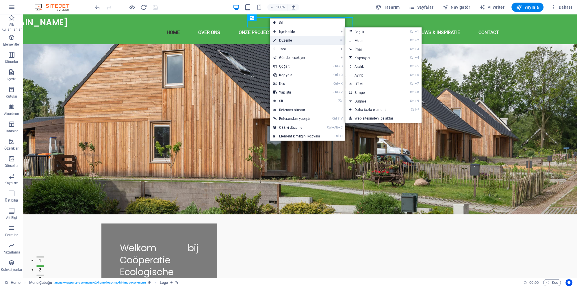
click at [282, 39] on link "⏎ Düzenle" at bounding box center [297, 40] width 54 height 9
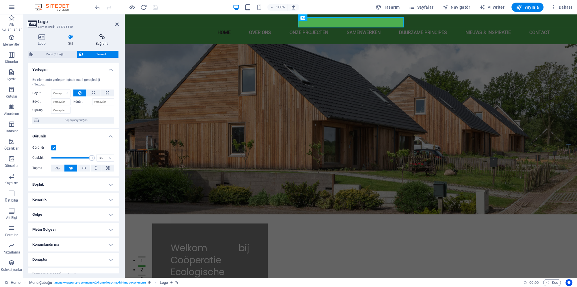
click at [96, 38] on icon at bounding box center [101, 37] width 33 height 6
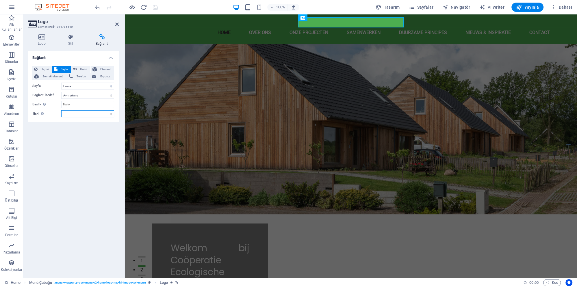
click at [61, 110] on select "alternate oluşturan bookmark harici yardım lisans ileri nofollow noreferrer noo…" at bounding box center [87, 113] width 53 height 7
click at [90, 104] on input "Başlık Ek bağlantı tanımının bağlantı metniyle aynı olmaması gerekir. Başlık, g…" at bounding box center [87, 104] width 53 height 7
click at [61, 83] on select "Home Subpage Legal Notice Privacy Home Subpage Legal Notice Privacy Home Subpag…" at bounding box center [87, 86] width 53 height 7
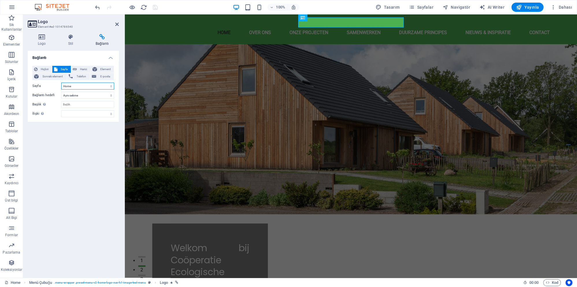
click option "Home" at bounding box center [0, 0] width 0 height 0
drag, startPoint x: 62, startPoint y: 146, endPoint x: 59, endPoint y: 157, distance: 11.3
click at [62, 147] on div "Bağlantı Hiçbiri Sayfa Harici Element Sonraki element Telefon E-posta Sayfa Hom…" at bounding box center [73, 162] width 91 height 222
click at [61, 83] on select "Home Subpage Legal Notice Privacy Home Subpage Legal Notice Privacy Home Subpag…" at bounding box center [87, 86] width 53 height 7
click at [86, 86] on select "Home Subpage Legal Notice Privacy Home Subpage Legal Notice Privacy Home Subpag…" at bounding box center [87, 86] width 53 height 7
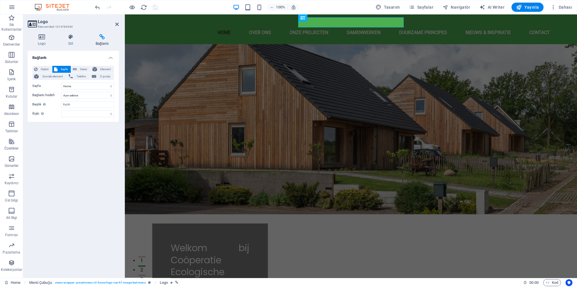
click at [74, 131] on div "Bağlantı Hiçbiri Sayfa Harici Element Sonraki element Telefon E-posta Sayfa Hom…" at bounding box center [73, 162] width 91 height 222
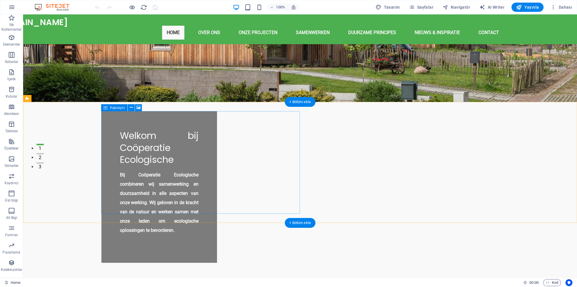
scroll to position [125, 0]
